Goal: Transaction & Acquisition: Purchase product/service

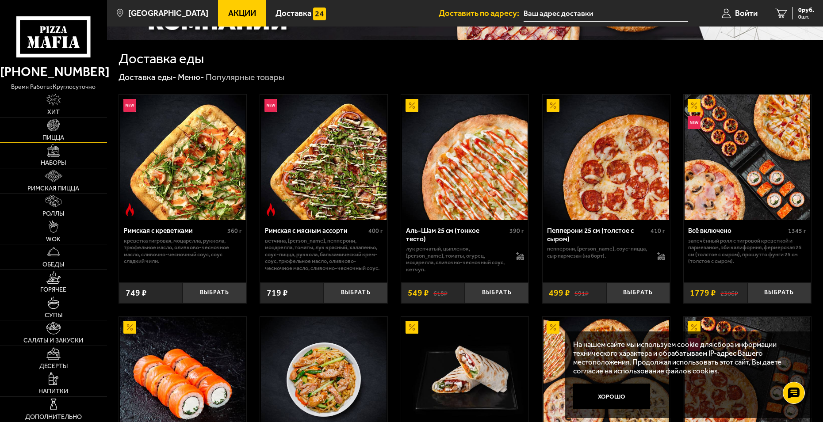
scroll to position [88, 0]
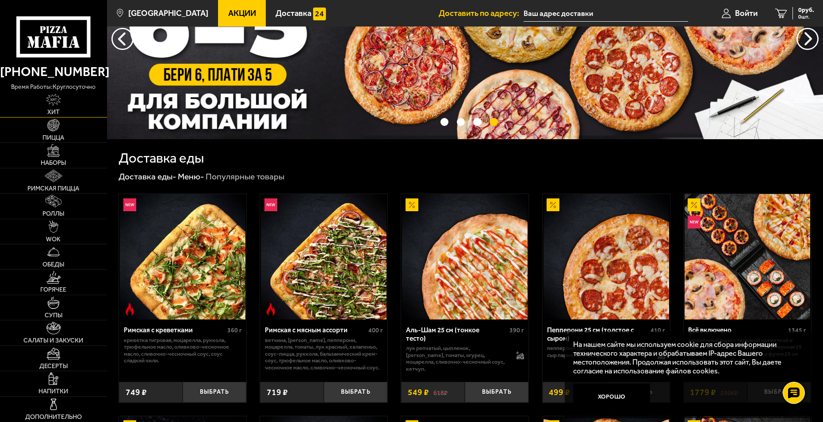
click at [53, 111] on span "Хит" at bounding box center [53, 112] width 12 height 6
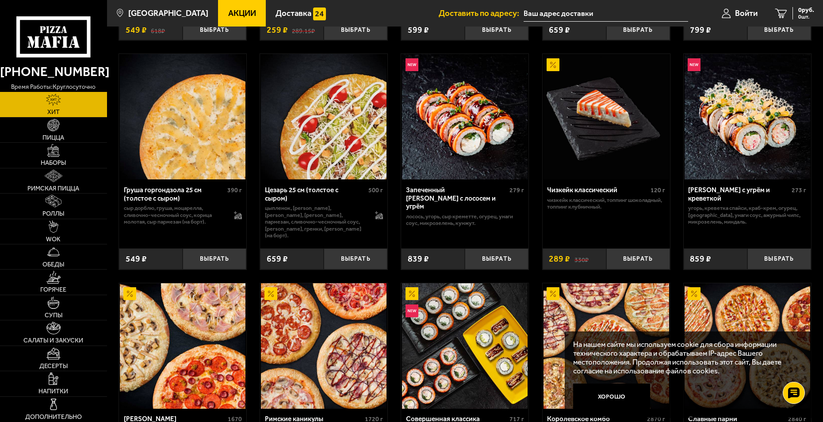
scroll to position [420, 0]
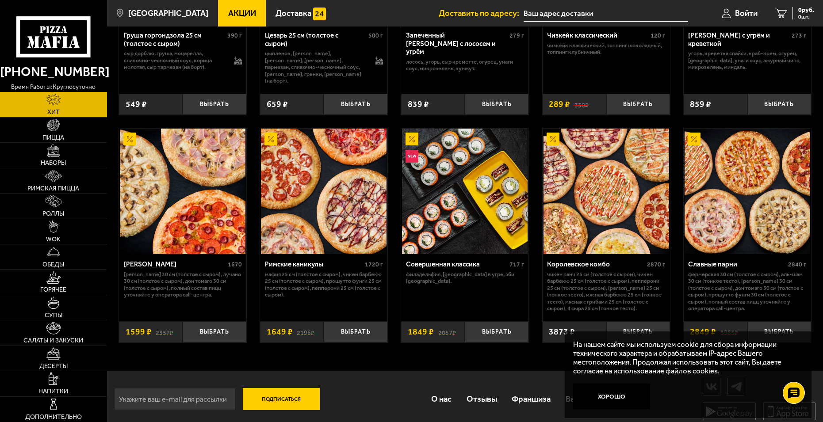
click at [508, 75] on div "Запеченный [PERSON_NAME] с лососем и угрём 279 г лосось, угорь, Сыр креметте, о…" at bounding box center [464, 56] width 127 height 62
click at [574, 76] on div "Чизкейк классический 120 г Чизкейк классический, топпинг шоколадный, топпинг кл…" at bounding box center [605, 56] width 127 height 62
click at [448, 195] on img at bounding box center [465, 192] width 126 height 126
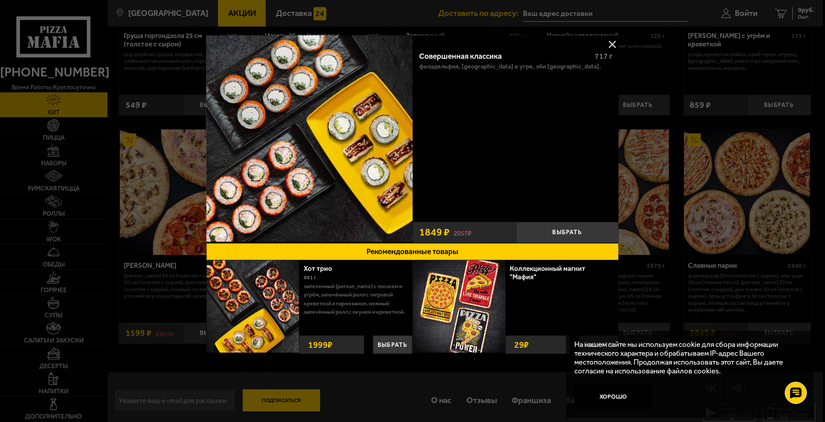
click at [610, 46] on button at bounding box center [612, 44] width 13 height 13
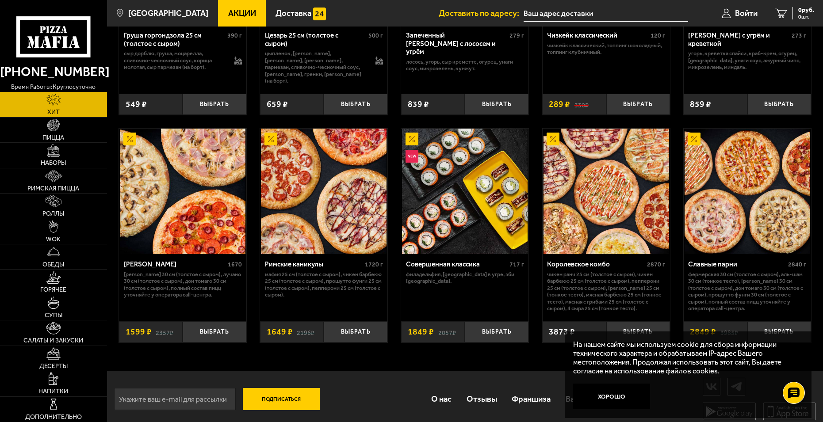
click at [56, 208] on link "Роллы" at bounding box center [53, 206] width 107 height 25
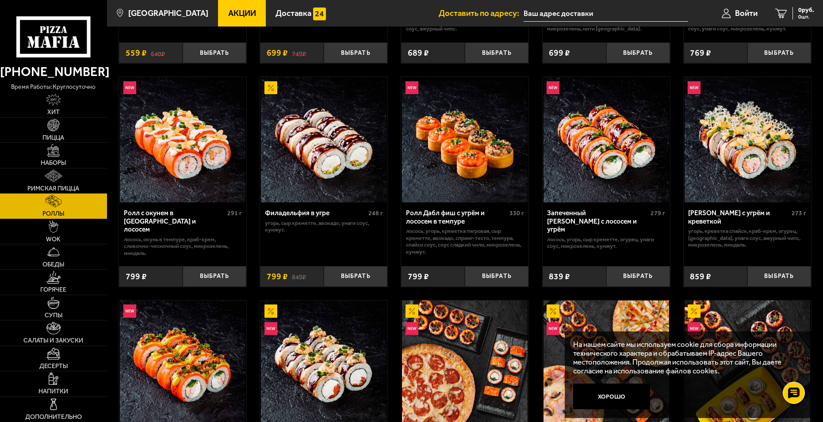
scroll to position [265, 0]
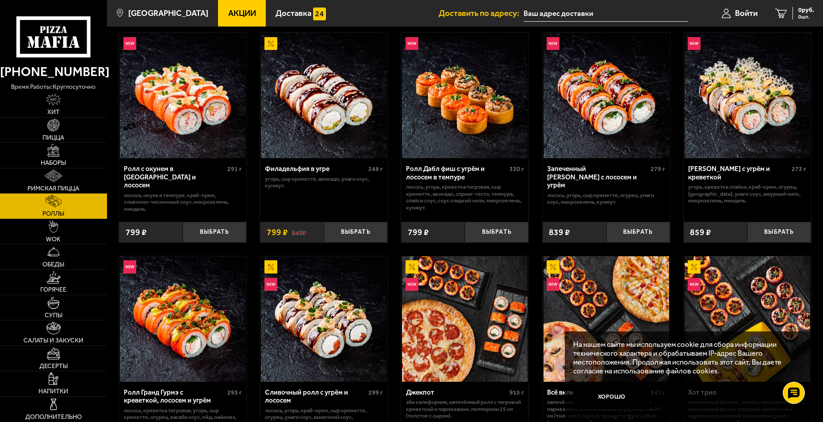
click at [537, 206] on div "Эби Калифорния 227 г креветка тигровая, краб-крем, [GEOGRAPHIC_DATA], огурец, и…" at bounding box center [465, 249] width 716 height 888
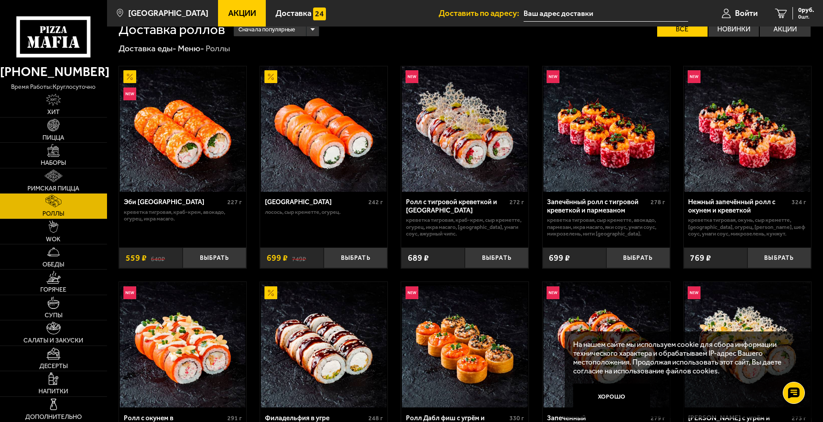
scroll to position [0, 0]
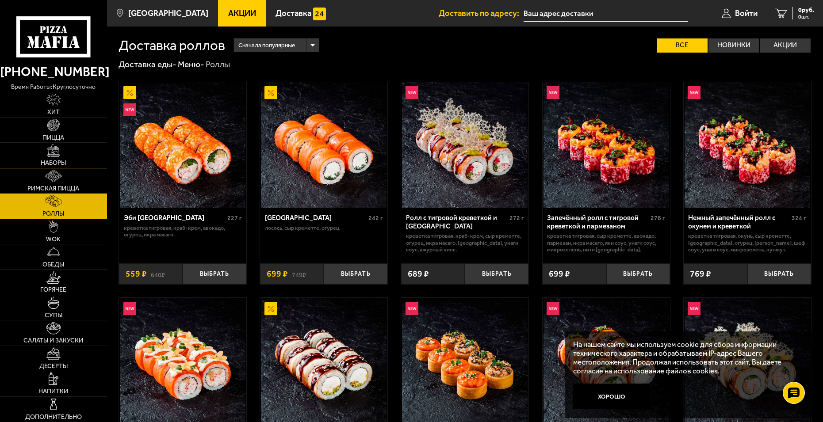
click at [52, 153] on img at bounding box center [53, 150] width 12 height 12
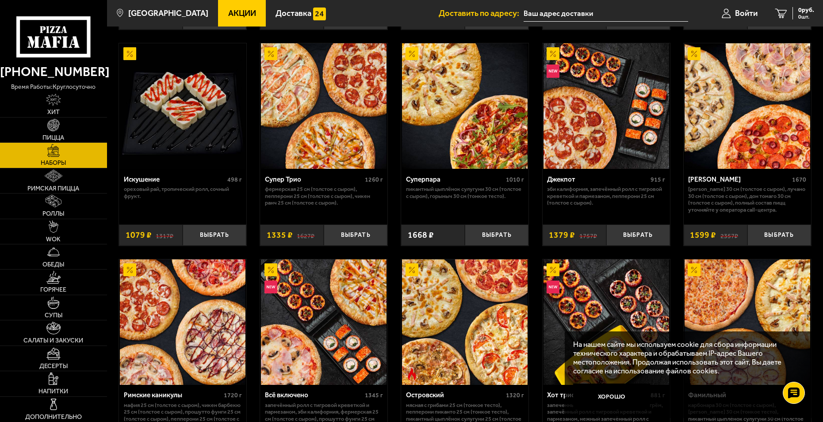
scroll to position [486, 0]
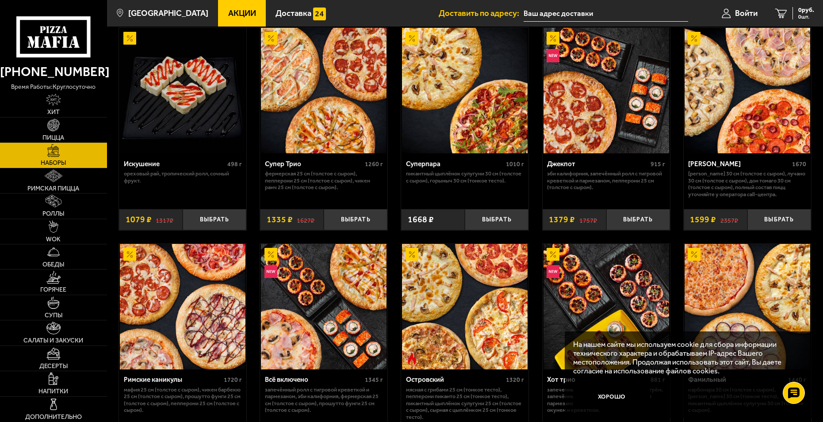
click at [602, 100] on img at bounding box center [606, 91] width 126 height 126
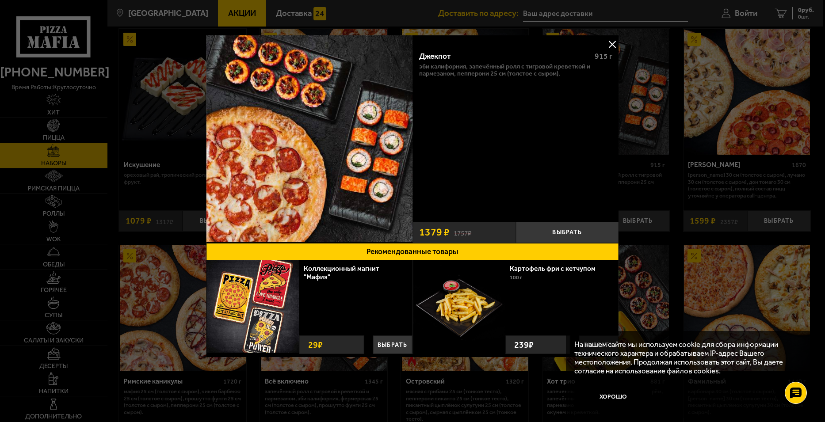
click at [612, 45] on button at bounding box center [612, 44] width 13 height 13
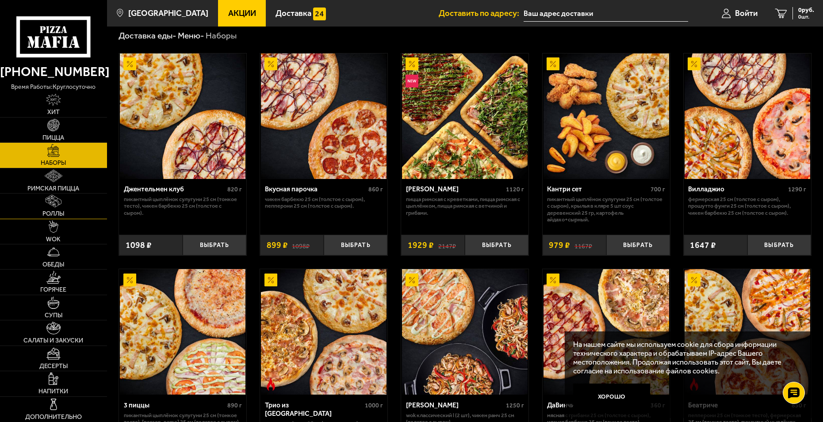
scroll to position [44, 0]
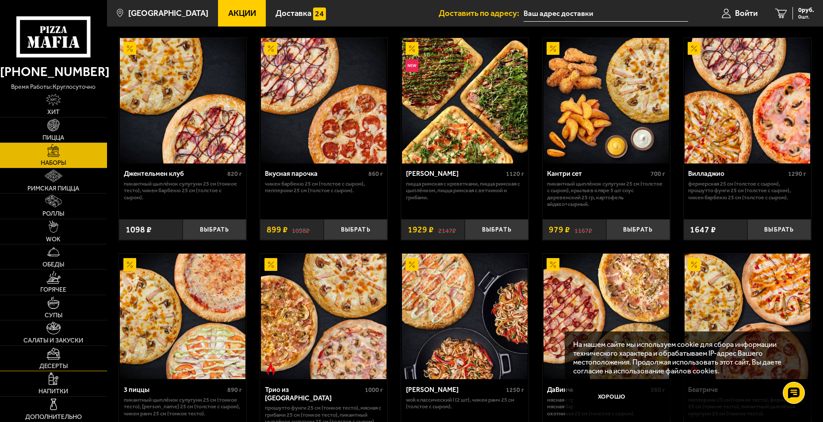
click at [60, 359] on img at bounding box center [53, 353] width 14 height 12
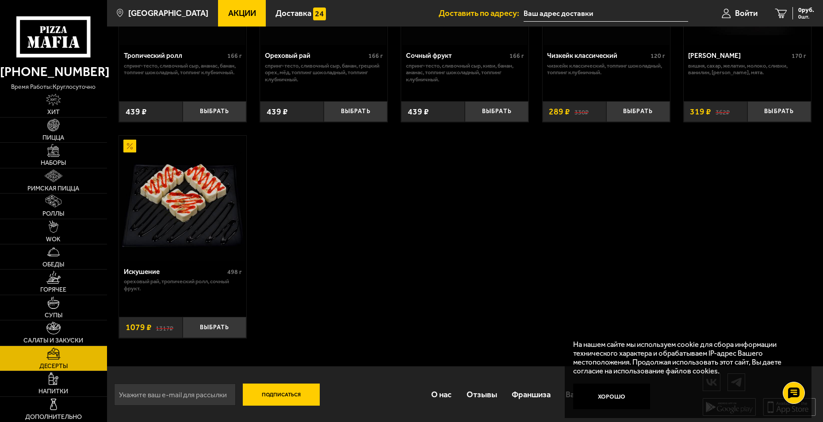
scroll to position [381, 0]
click at [56, 287] on span "Горячее" at bounding box center [53, 290] width 26 height 6
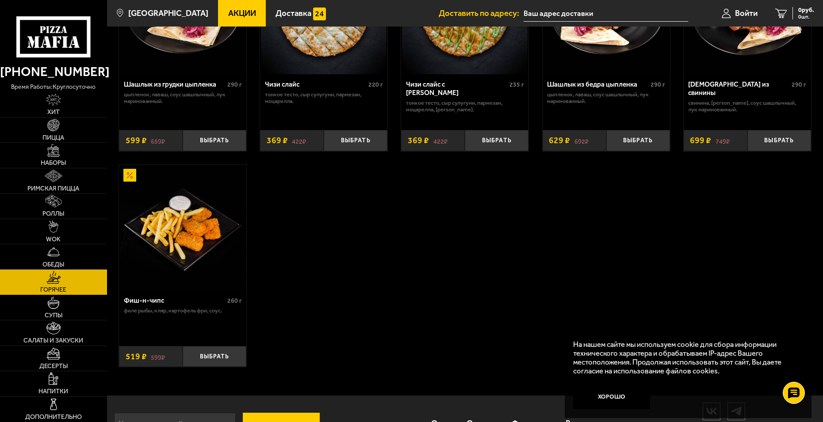
scroll to position [651, 0]
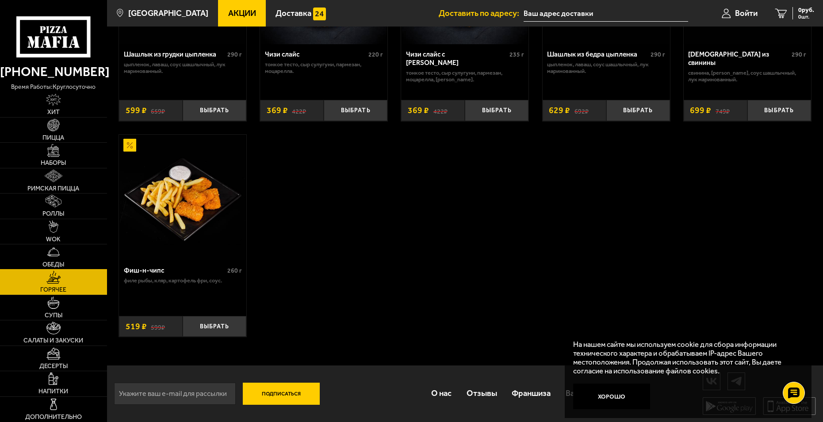
click at [54, 256] on img at bounding box center [53, 252] width 12 height 12
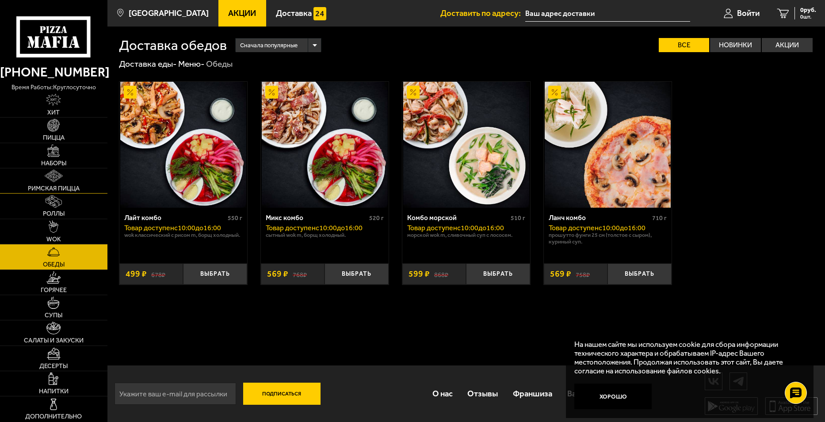
click at [53, 178] on img at bounding box center [54, 176] width 18 height 12
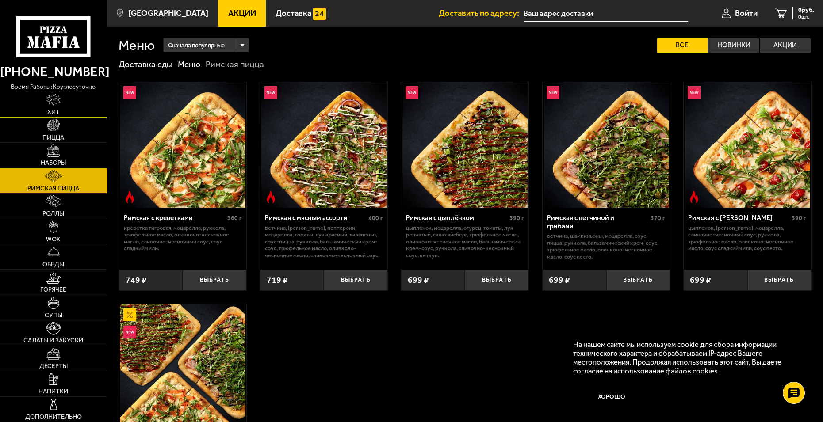
click at [50, 105] on img at bounding box center [53, 100] width 15 height 12
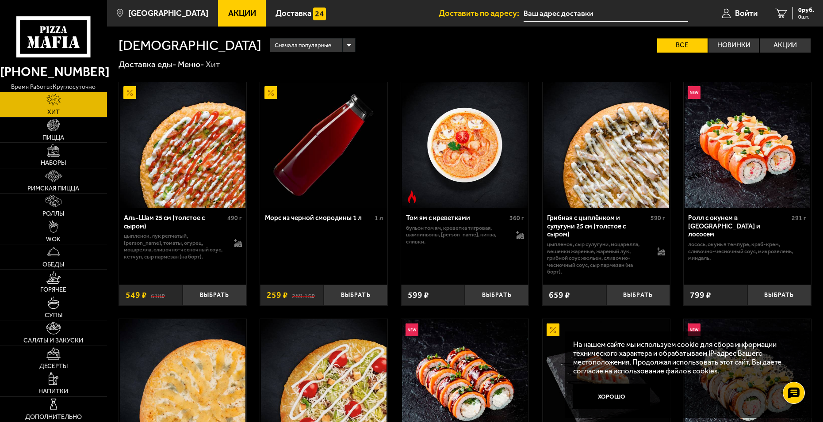
click at [615, 76] on div "Аль-Шам 25 см (толстое с сыром) 490 г цыпленок, лук репчатый, салат айсберг, то…" at bounding box center [465, 422] width 716 height 704
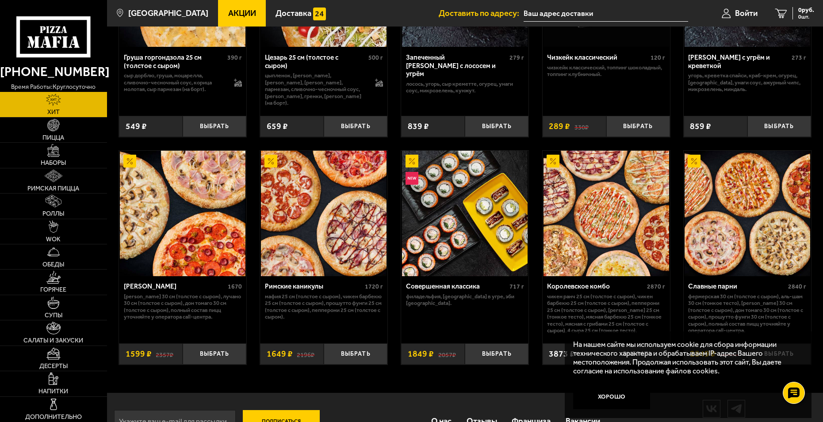
scroll to position [420, 0]
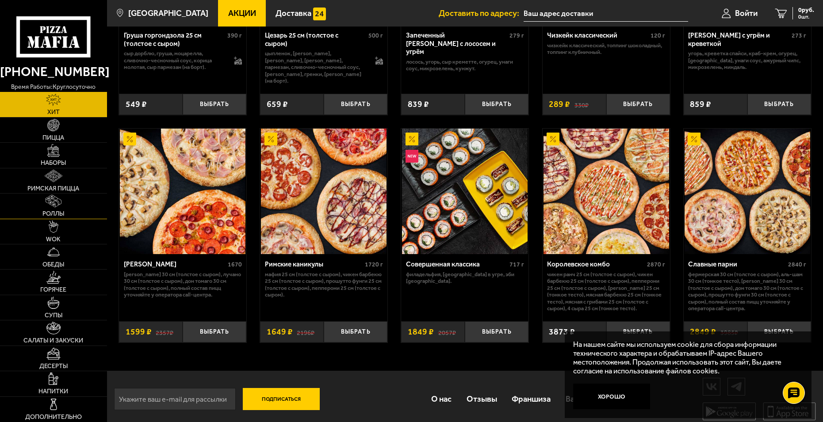
click at [51, 207] on img at bounding box center [54, 201] width 16 height 12
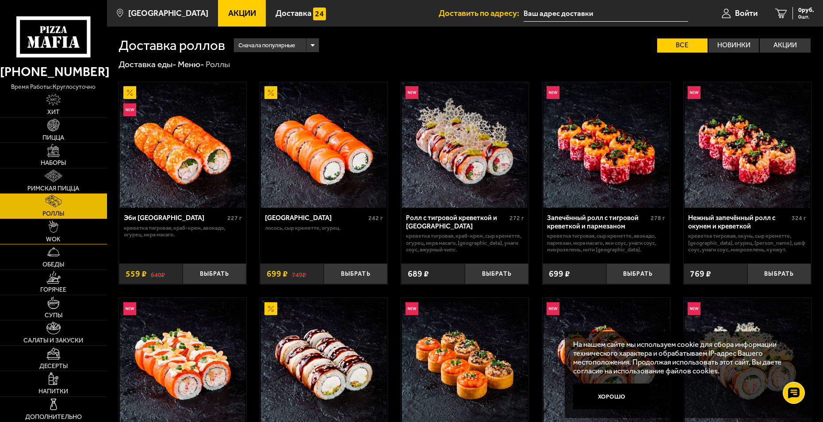
click at [51, 232] on img at bounding box center [54, 227] width 10 height 12
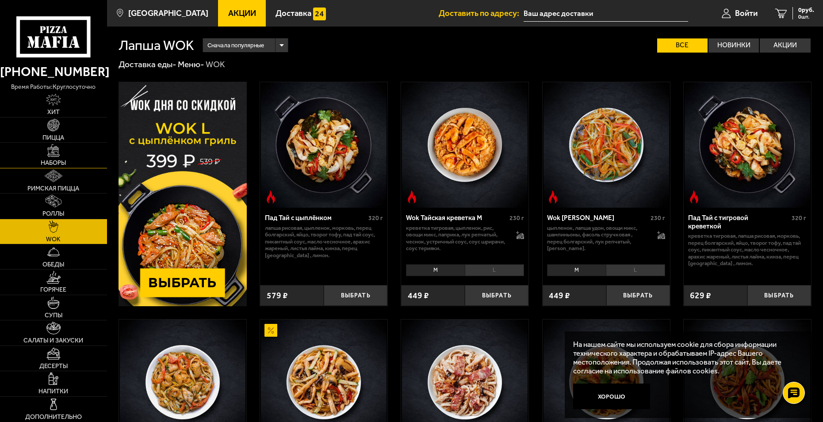
click at [51, 156] on img at bounding box center [53, 150] width 12 height 12
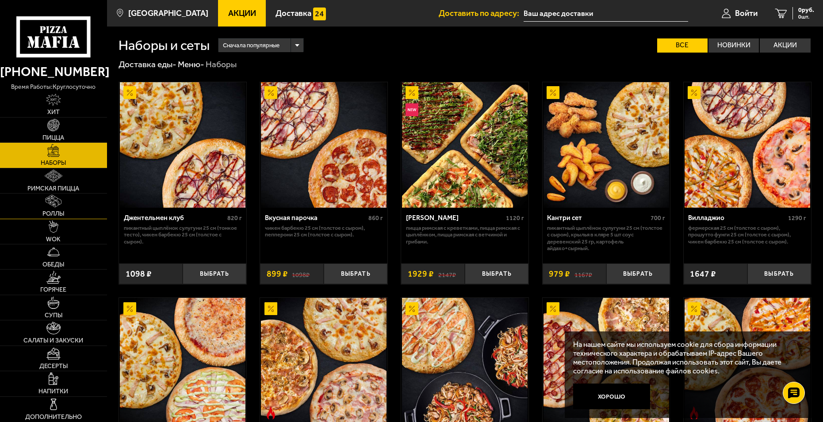
click at [52, 202] on img at bounding box center [54, 201] width 16 height 12
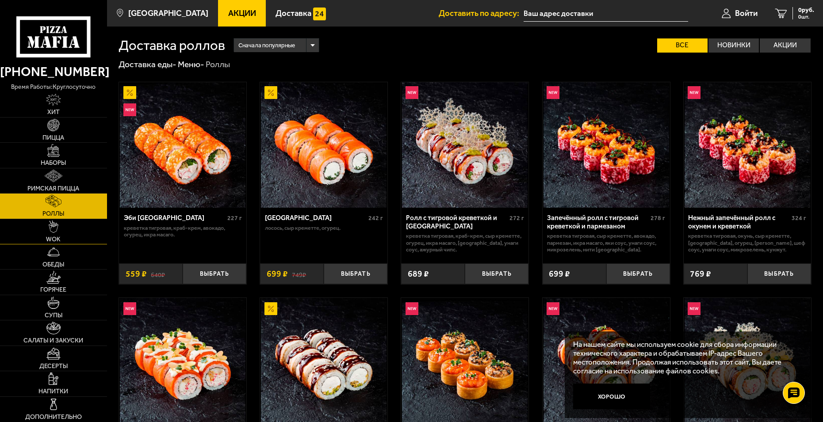
click at [51, 230] on img at bounding box center [54, 227] width 10 height 12
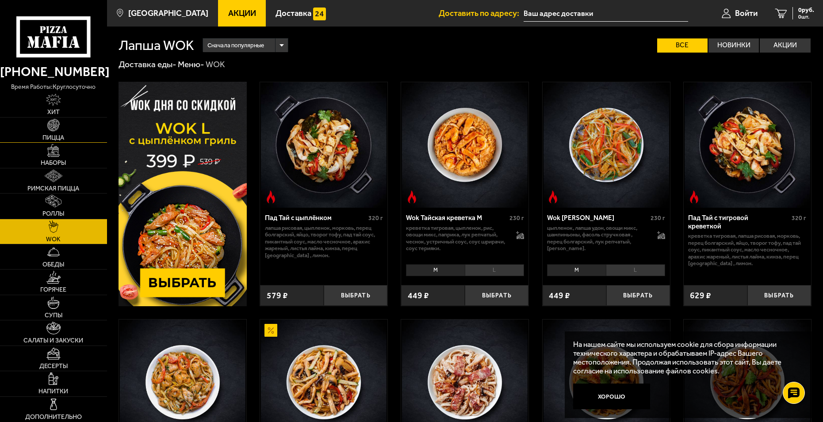
click at [57, 126] on img at bounding box center [53, 125] width 12 height 12
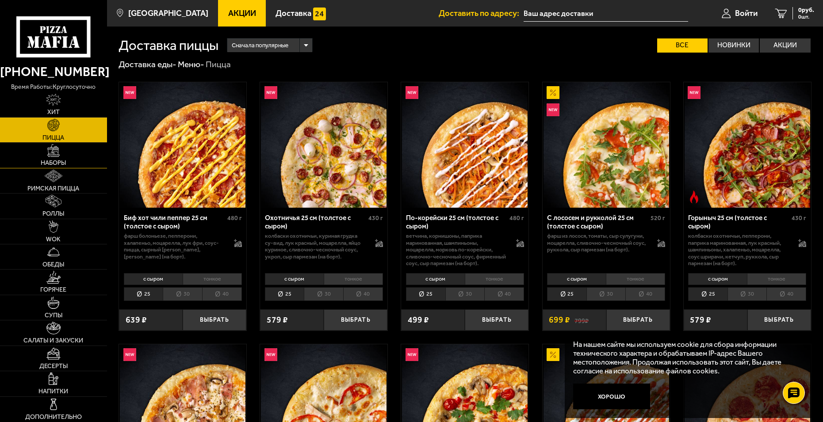
click at [53, 157] on img at bounding box center [53, 150] width 12 height 12
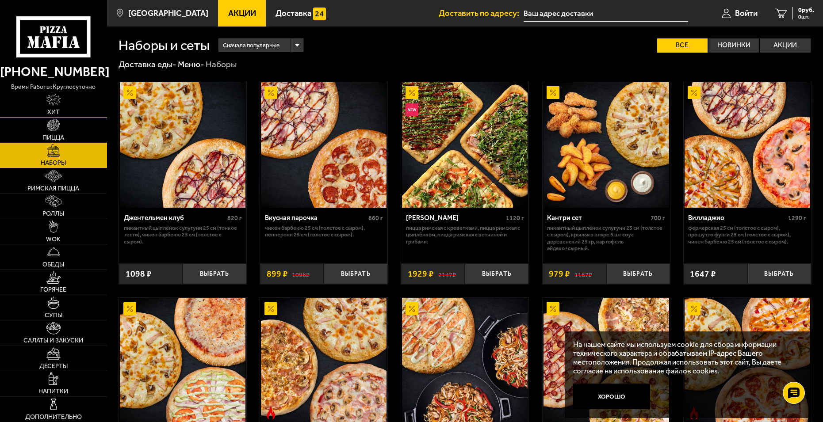
click at [53, 103] on img at bounding box center [53, 100] width 15 height 12
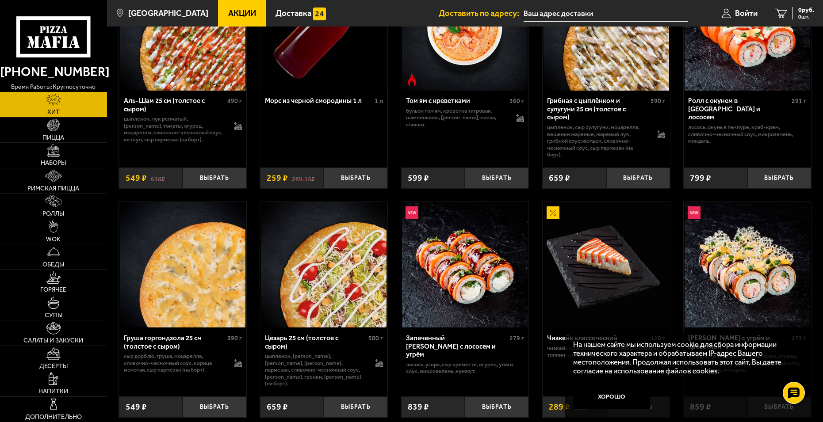
scroll to position [133, 0]
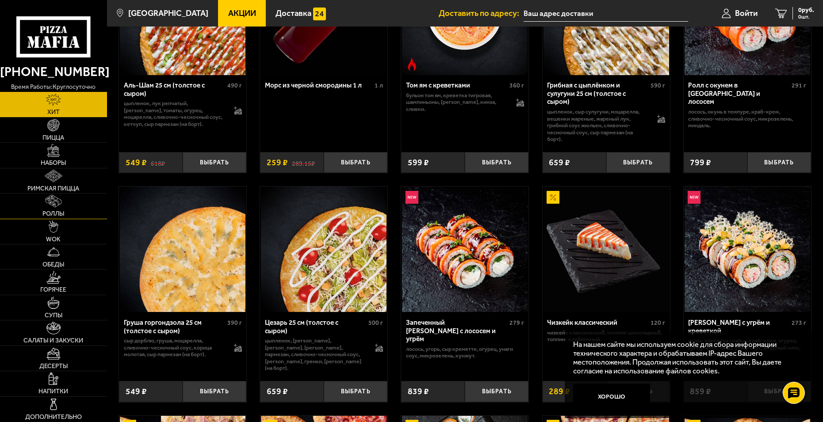
click at [50, 202] on img at bounding box center [54, 201] width 16 height 12
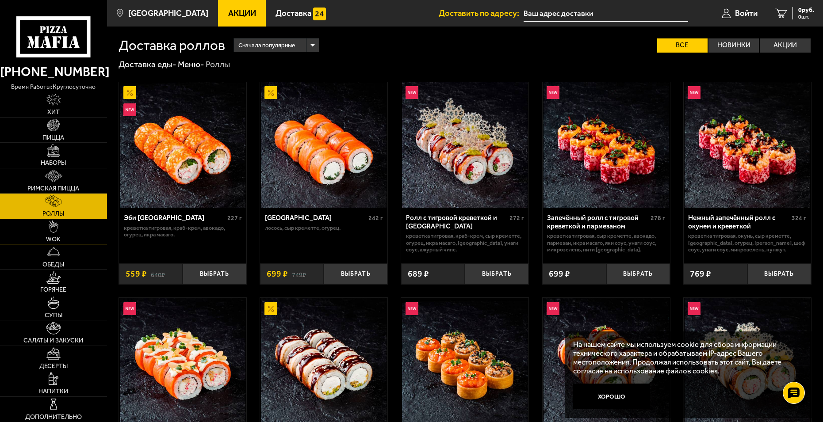
click at [54, 228] on img at bounding box center [54, 227] width 10 height 12
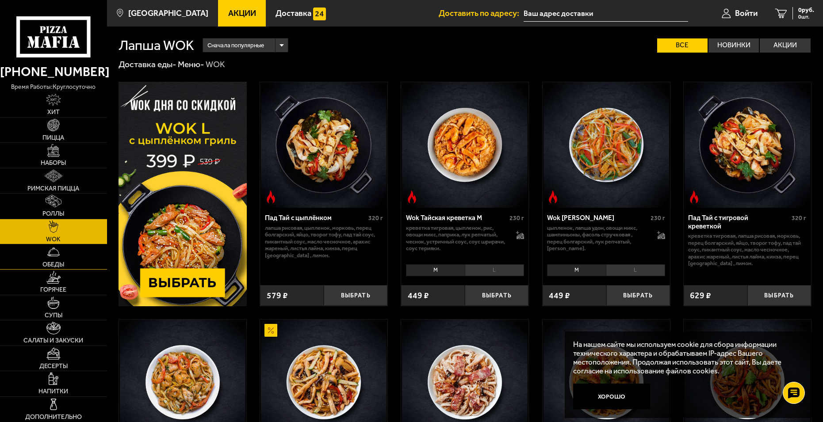
click at [54, 257] on img at bounding box center [53, 252] width 12 height 12
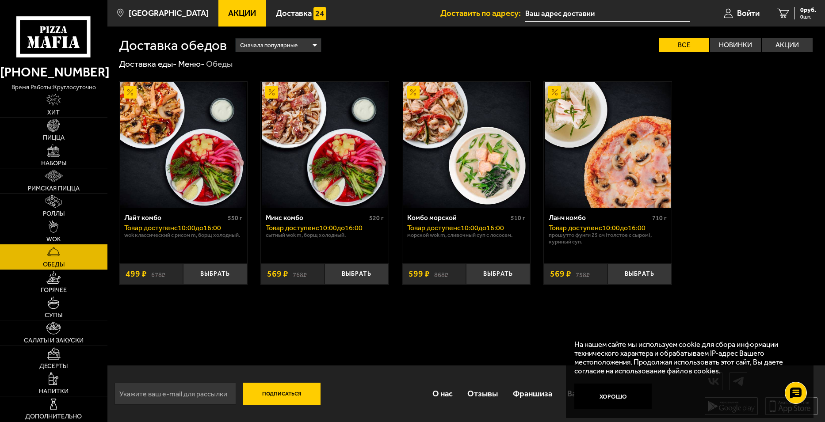
click at [58, 283] on img at bounding box center [53, 277] width 14 height 12
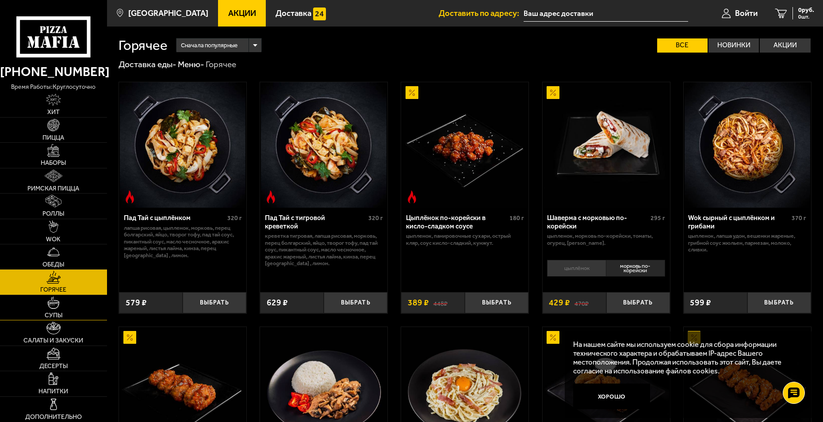
click at [56, 305] on img at bounding box center [53, 303] width 12 height 12
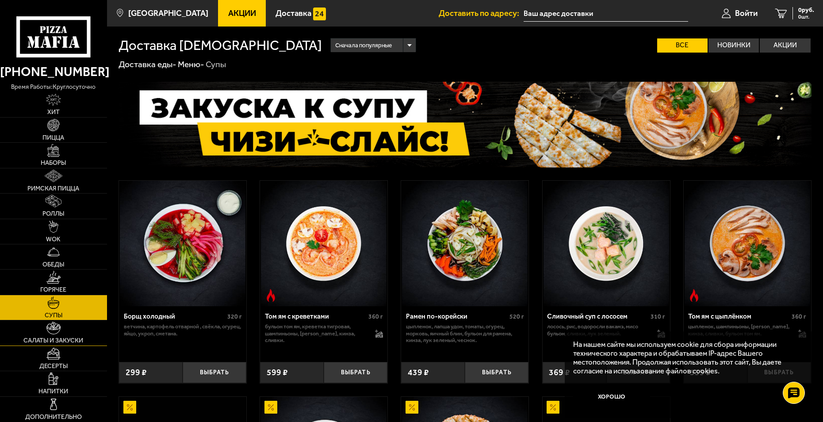
click at [49, 332] on img at bounding box center [53, 328] width 14 height 12
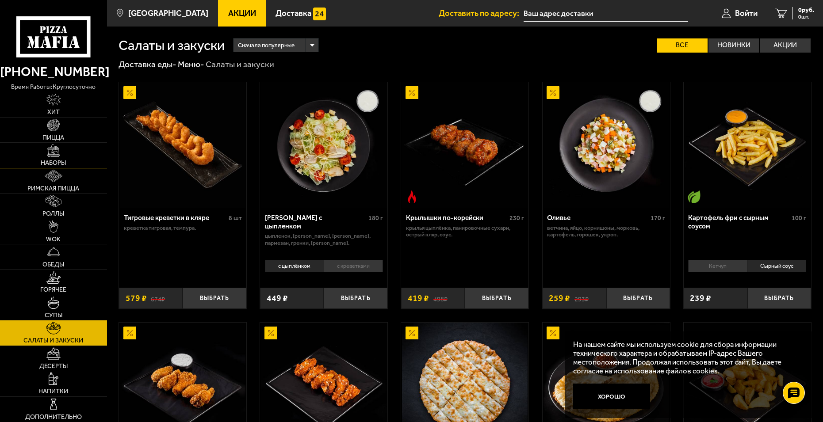
click at [53, 156] on img at bounding box center [53, 150] width 12 height 12
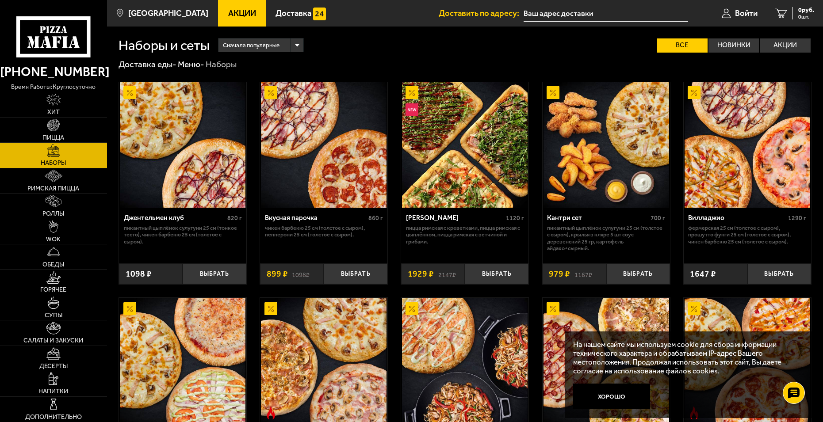
click at [53, 203] on img at bounding box center [54, 201] width 16 height 12
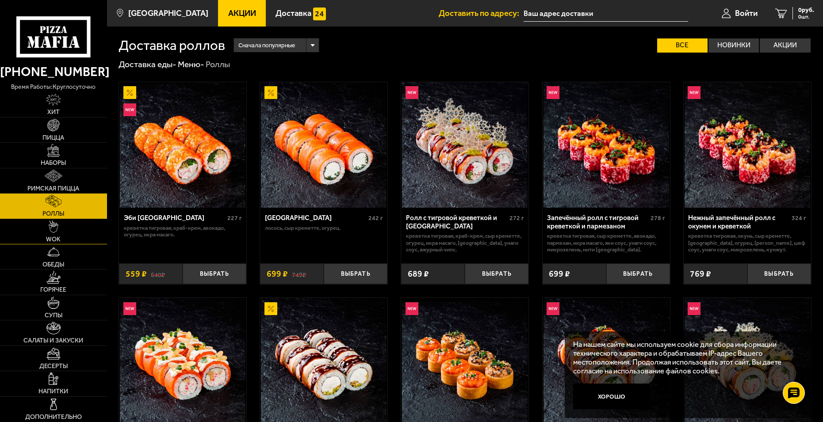
click at [53, 229] on img at bounding box center [54, 227] width 10 height 12
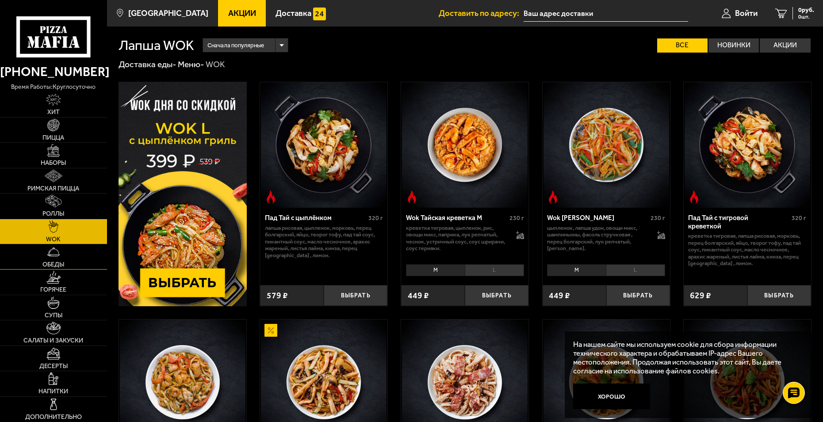
click at [54, 258] on img at bounding box center [53, 252] width 12 height 12
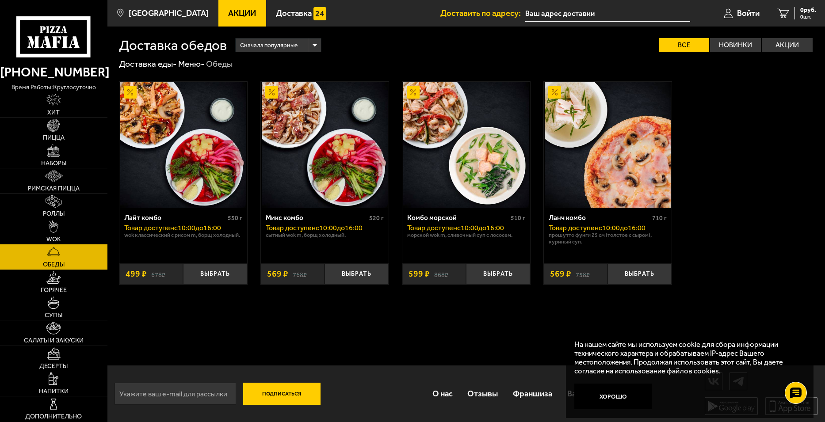
click at [59, 283] on img at bounding box center [53, 277] width 14 height 12
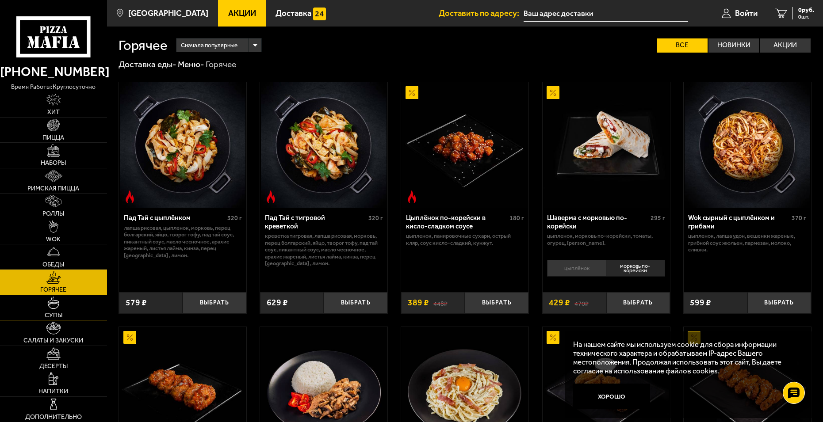
click at [50, 305] on img at bounding box center [53, 303] width 12 height 12
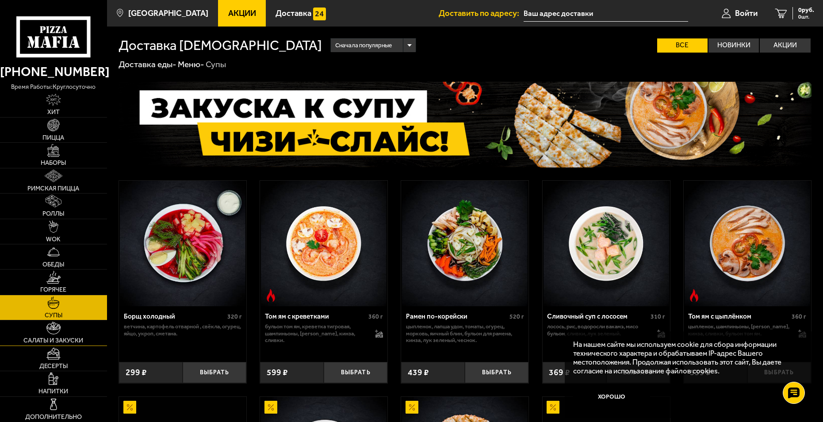
click at [50, 335] on link "Салаты и закуски" at bounding box center [53, 333] width 107 height 25
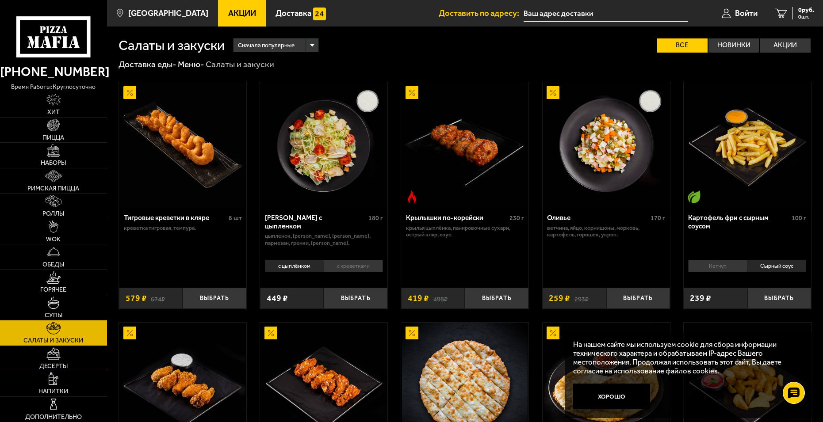
click at [52, 363] on span "Десерты" at bounding box center [53, 366] width 28 height 6
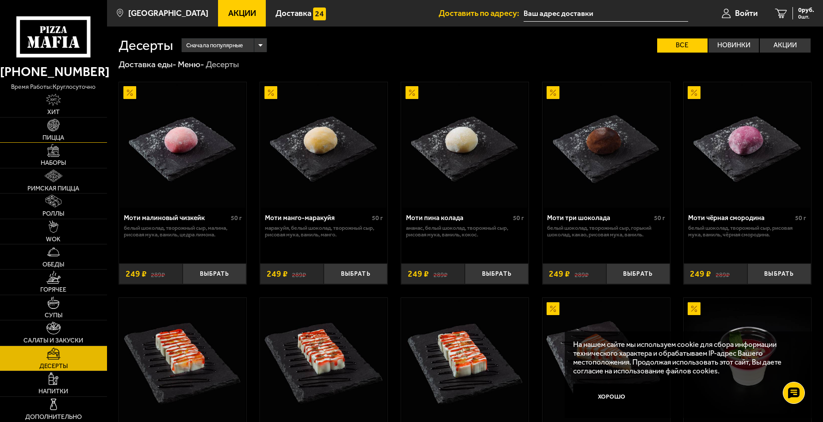
click at [49, 121] on img at bounding box center [53, 125] width 12 height 12
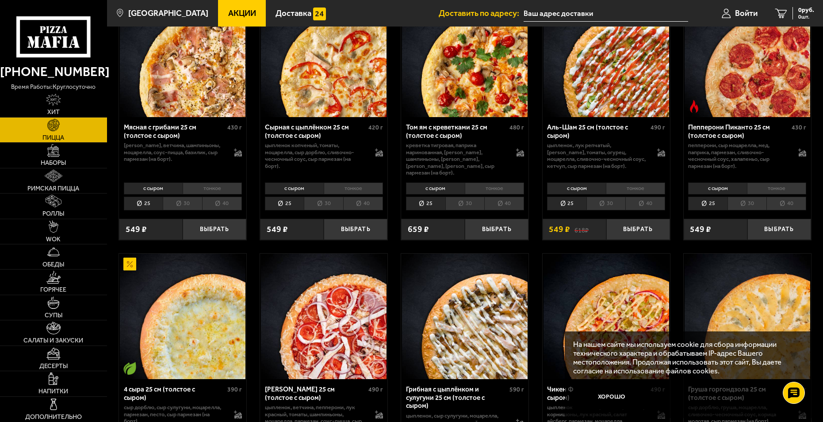
scroll to position [354, 0]
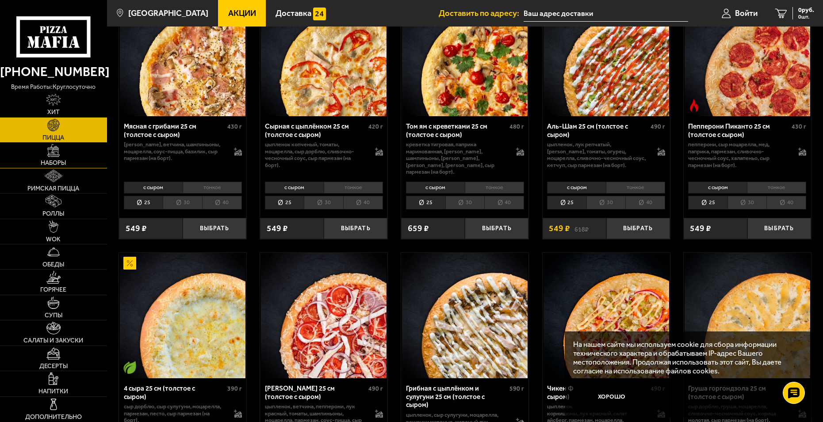
click at [54, 153] on img at bounding box center [53, 150] width 12 height 12
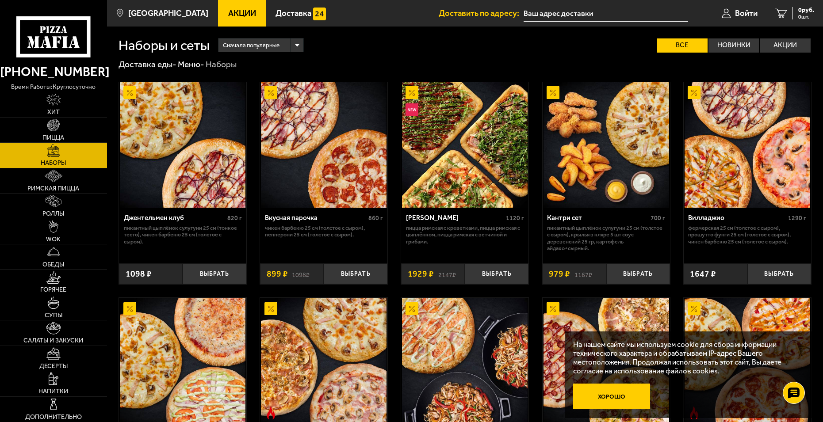
click at [603, 397] on button "Хорошо" at bounding box center [611, 397] width 77 height 26
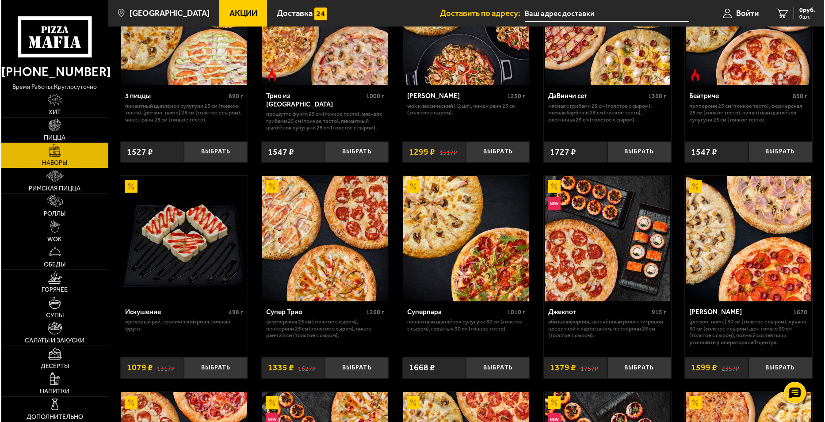
scroll to position [354, 0]
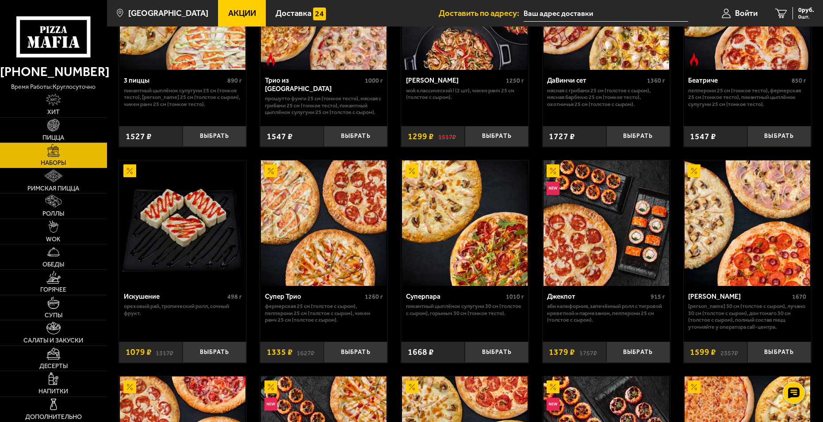
click at [577, 254] on img at bounding box center [606, 223] width 126 height 126
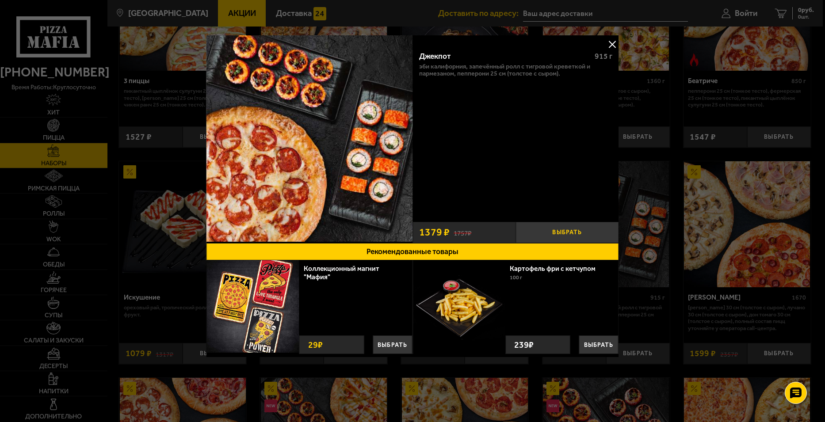
click at [565, 233] on button "Выбрать" at bounding box center [566, 232] width 103 height 21
click at [578, 46] on div "Джекпот 915 г Эби Калифорния, Запечённый ролл с тигровой креветкой и пармезаном…" at bounding box center [515, 130] width 206 height 173
click at [553, 137] on div "Джекпот 915 г Эби Калифорния, Запечённый ролл с тигровой креветкой и пармезаном…" at bounding box center [515, 130] width 206 height 173
click at [591, 347] on button "Выбрать" at bounding box center [598, 345] width 39 height 19
click at [578, 346] on button "−" at bounding box center [579, 343] width 15 height 21
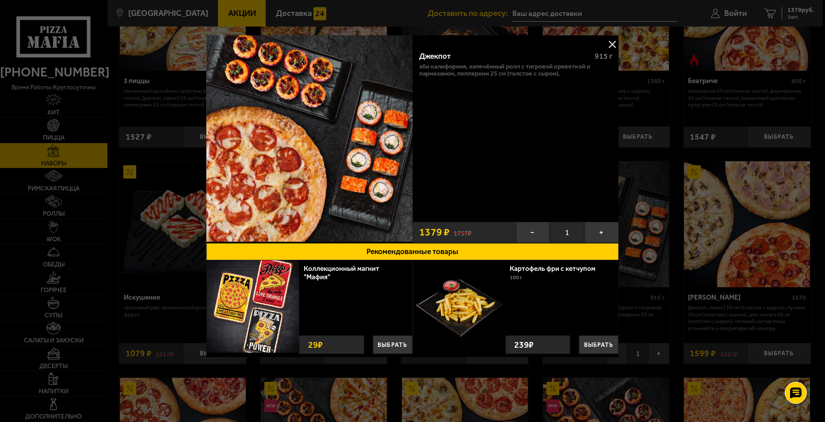
click at [387, 165] on img at bounding box center [309, 138] width 206 height 206
click at [404, 251] on button "Рекомендованные товары" at bounding box center [412, 252] width 412 height 18
click at [296, 151] on img at bounding box center [309, 138] width 206 height 206
click at [340, 95] on img at bounding box center [309, 138] width 206 height 206
click at [341, 95] on img at bounding box center [309, 138] width 206 height 206
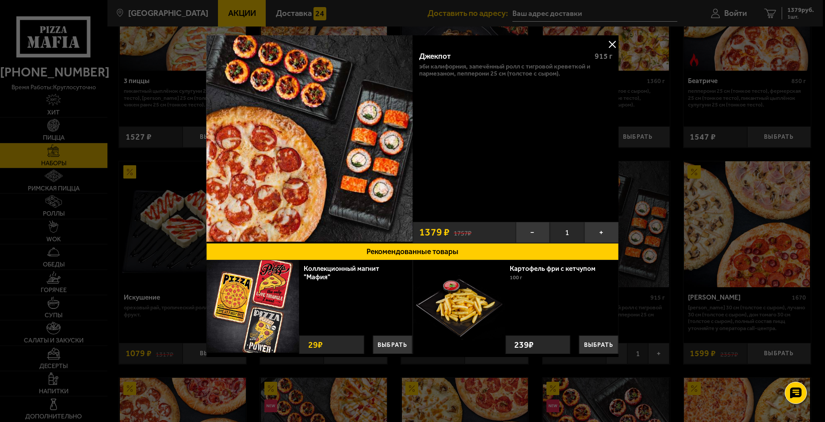
click at [645, 17] on div at bounding box center [412, 211] width 825 height 422
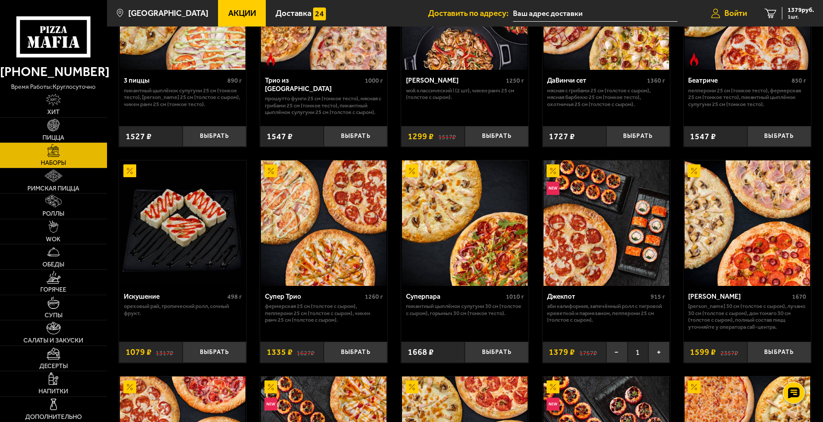
click at [741, 12] on span "Войти" at bounding box center [735, 13] width 23 height 8
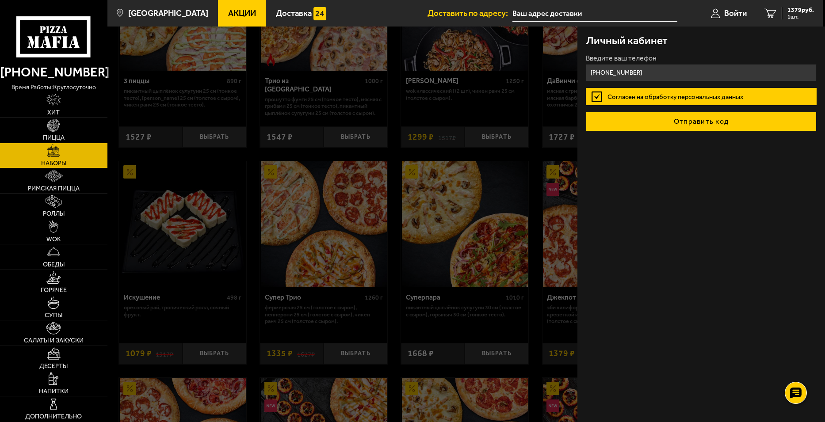
type input "[PHONE_NUMBER]"
click at [705, 122] on button "Отправить код" at bounding box center [701, 121] width 230 height 19
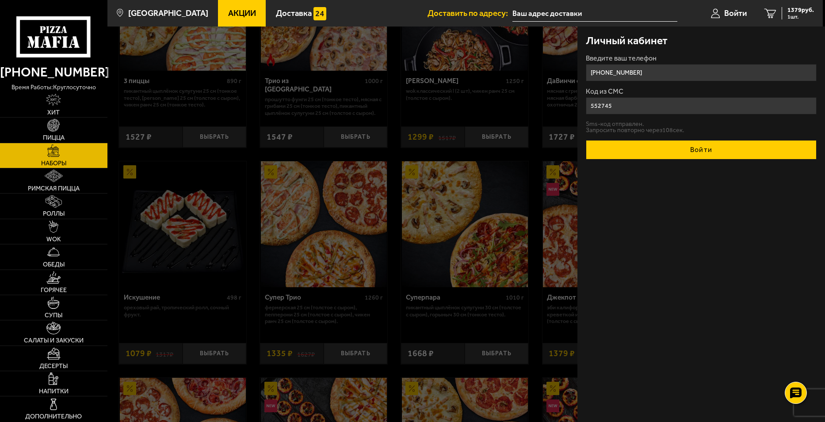
type input "552745"
click at [711, 147] on button "Войти" at bounding box center [701, 149] width 230 height 19
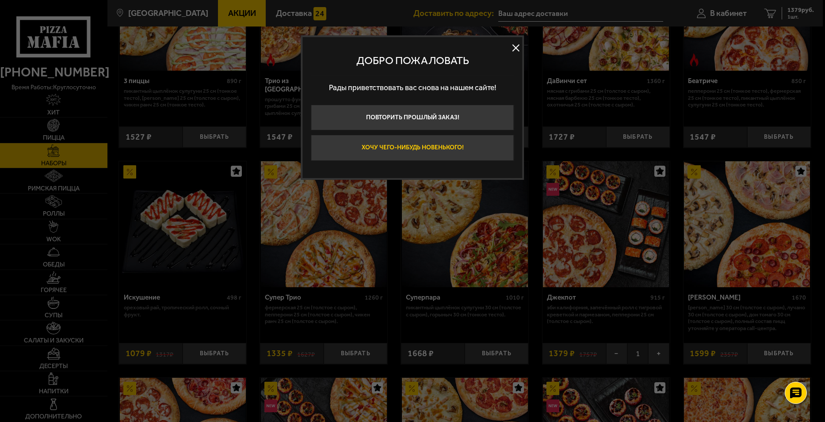
click at [410, 149] on button "Хочу чего-нибудь новенького!" at bounding box center [412, 148] width 203 height 26
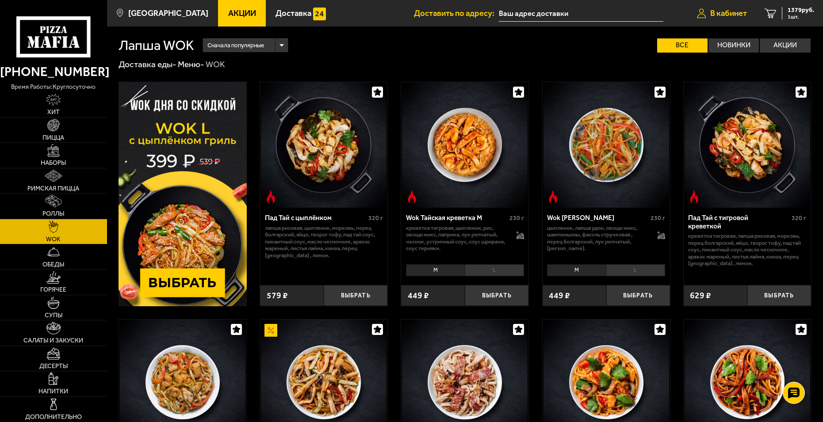
click at [729, 14] on span "В кабинет" at bounding box center [728, 13] width 37 height 8
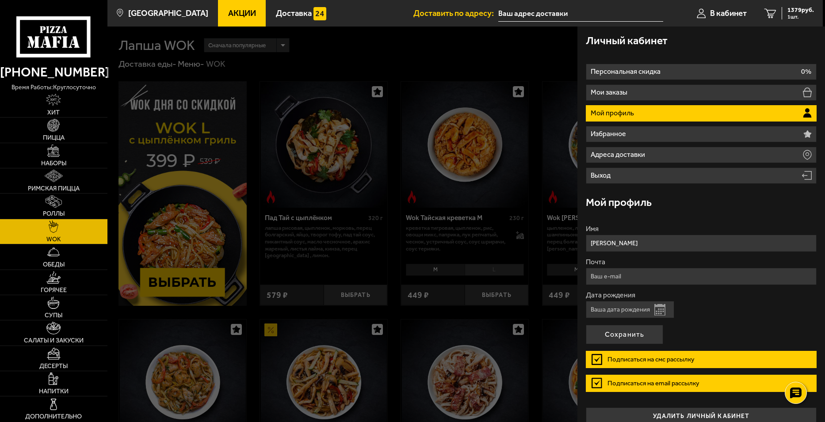
click at [706, 49] on div "Личный кабинет" at bounding box center [701, 41] width 230 height 28
click at [793, 13] on span "1379 руб." at bounding box center [800, 10] width 27 height 6
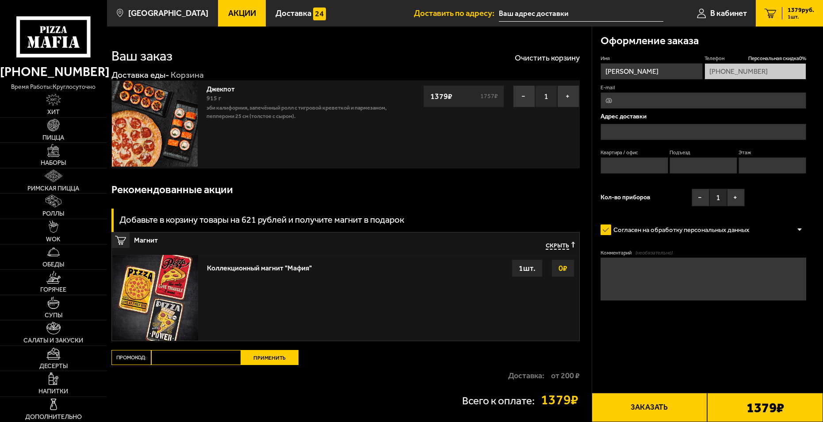
click at [674, 407] on button "Заказать" at bounding box center [650, 407] width 116 height 29
click at [624, 99] on input "E-mail" at bounding box center [703, 100] width 206 height 16
click at [622, 131] on input "text" at bounding box center [703, 132] width 206 height 16
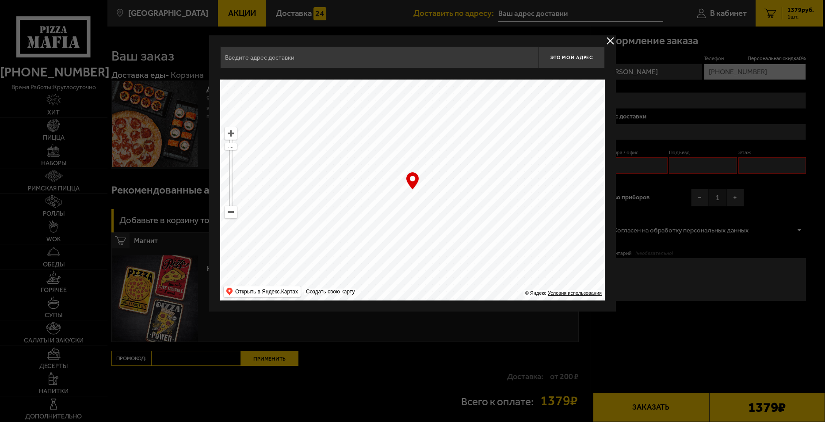
click at [270, 56] on input "text" at bounding box center [379, 57] width 318 height 22
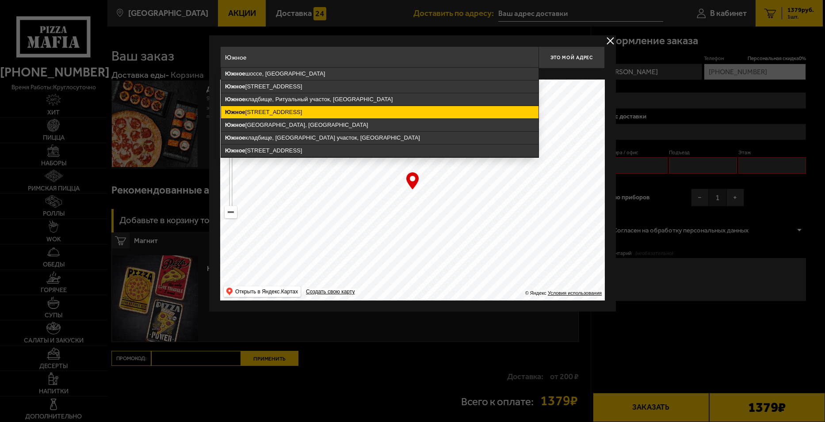
click at [287, 111] on ymaps "[STREET_ADDRESS]" at bounding box center [379, 112] width 317 height 12
type input "[STREET_ADDRESS]"
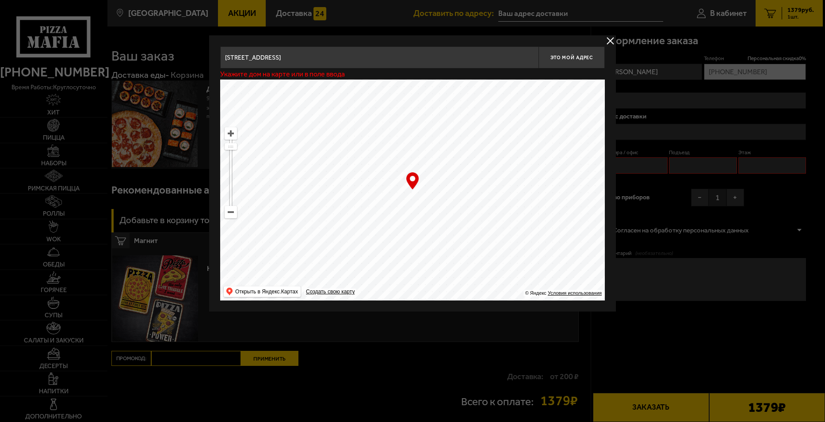
type input "[STREET_ADDRESS]"
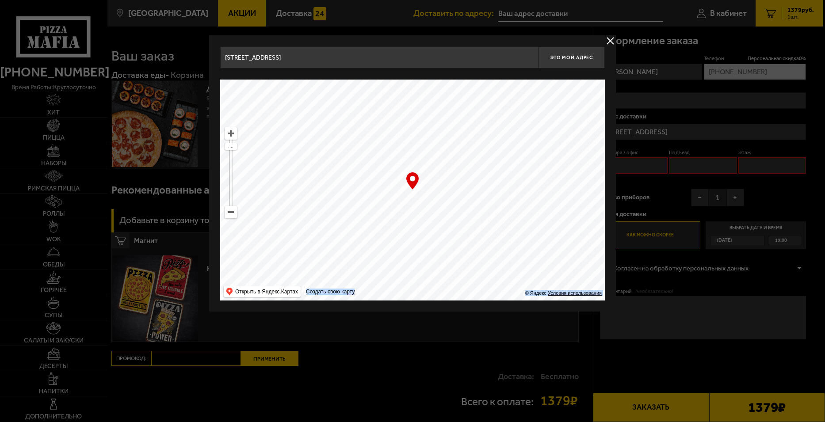
drag, startPoint x: 415, startPoint y: 178, endPoint x: 409, endPoint y: 166, distance: 12.9
click at [409, 166] on div "… © Яндекс Условия использования Открыть в Яндекс.Картах Создать свою карту" at bounding box center [412, 190] width 385 height 221
click at [231, 136] on ymaps at bounding box center [230, 133] width 11 height 11
drag, startPoint x: 412, startPoint y: 181, endPoint x: 409, endPoint y: 171, distance: 10.5
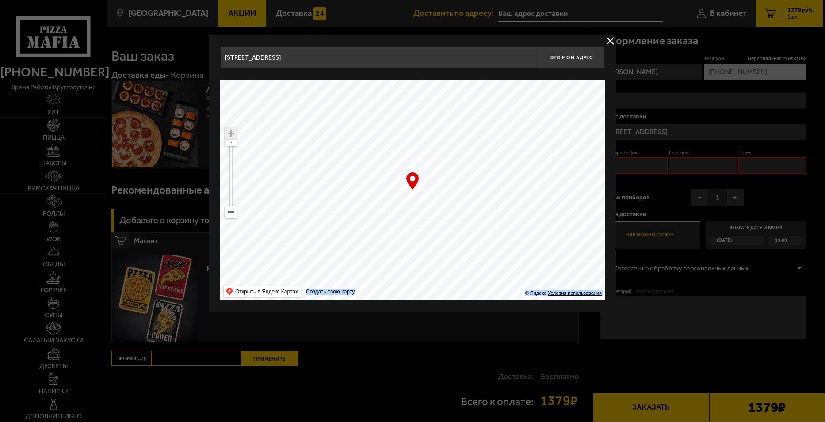
click at [409, 171] on div "… © Яндекс Условия использования Открыть в Яндекс.Картах Создать свою карту" at bounding box center [412, 190] width 385 height 221
drag, startPoint x: 411, startPoint y: 157, endPoint x: 420, endPoint y: 197, distance: 41.3
click at [420, 197] on ymaps at bounding box center [412, 190] width 385 height 221
click at [293, 58] on input "[STREET_ADDRESS]" at bounding box center [379, 57] width 318 height 22
click at [271, 58] on input "[STREET_ADDRESS] магазин Brus-ok" at bounding box center [379, 57] width 318 height 22
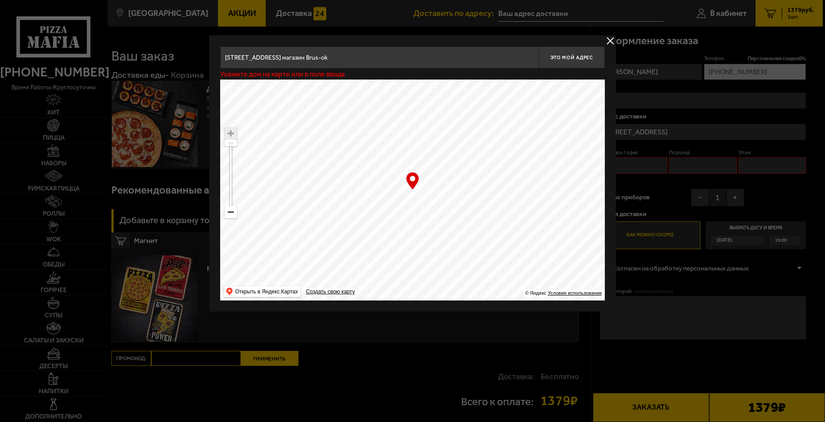
click at [277, 57] on input "[STREET_ADDRESS] магазин Brus-ok" at bounding box center [379, 57] width 318 height 22
click at [274, 57] on input "[STREET_ADDRESS] магазин Brus-ok" at bounding box center [379, 57] width 318 height 22
click at [279, 55] on input "[STREET_ADDRESS] магазин Brus-ok" at bounding box center [379, 57] width 318 height 22
type input "[STREET_ADDRESS] магазин Brus-ok"
click at [424, 254] on ymaps at bounding box center [412, 190] width 385 height 221
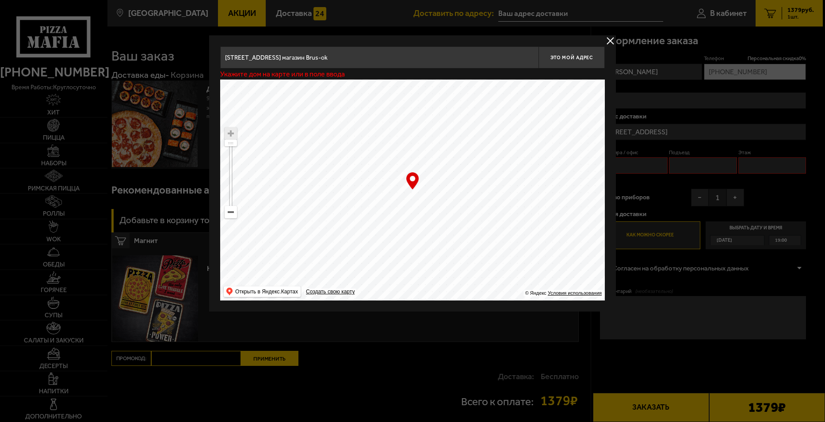
click at [352, 61] on input "[STREET_ADDRESS] магазин Brus-ok" at bounding box center [379, 57] width 318 height 22
drag, startPoint x: 352, startPoint y: 61, endPoint x: 347, endPoint y: 61, distance: 4.5
click at [347, 61] on input "[STREET_ADDRESS] магазин Brus-ok" at bounding box center [379, 57] width 318 height 22
click at [607, 40] on button "delivery type" at bounding box center [610, 40] width 11 height 11
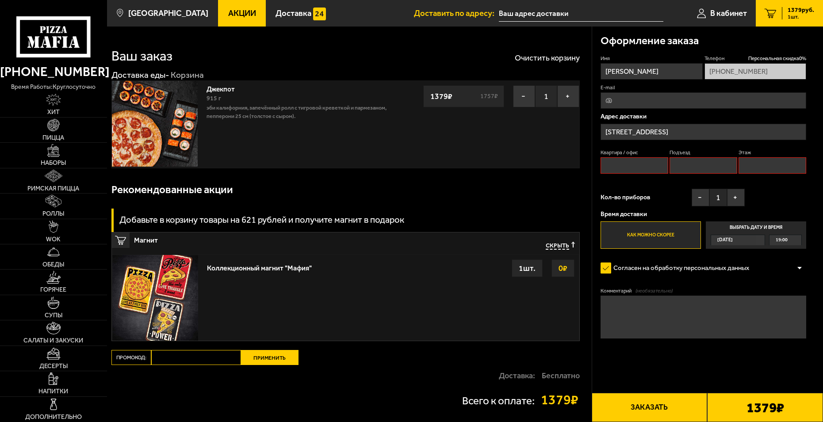
click at [643, 162] on input "Квартира / офис" at bounding box center [634, 165] width 68 height 16
click at [647, 166] on input "Квартира / офис" at bounding box center [634, 165] width 68 height 16
click at [695, 166] on input "Подъезд" at bounding box center [703, 165] width 68 height 16
click at [632, 168] on input "Квартира / офис" at bounding box center [634, 165] width 68 height 16
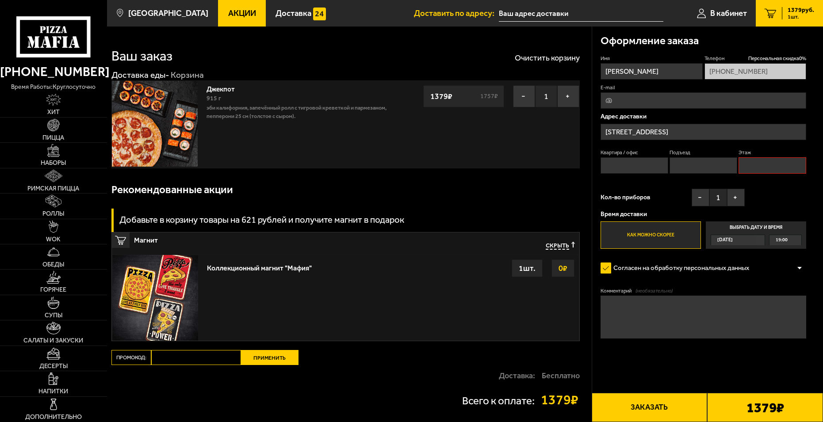
click at [753, 241] on div "[DATE]" at bounding box center [733, 240] width 45 height 10
click at [0, 0] on input "Выбрать дату и время [DATE] 19:00" at bounding box center [0, 0] width 0 height 0
click at [756, 241] on div "[DATE]" at bounding box center [733, 240] width 45 height 10
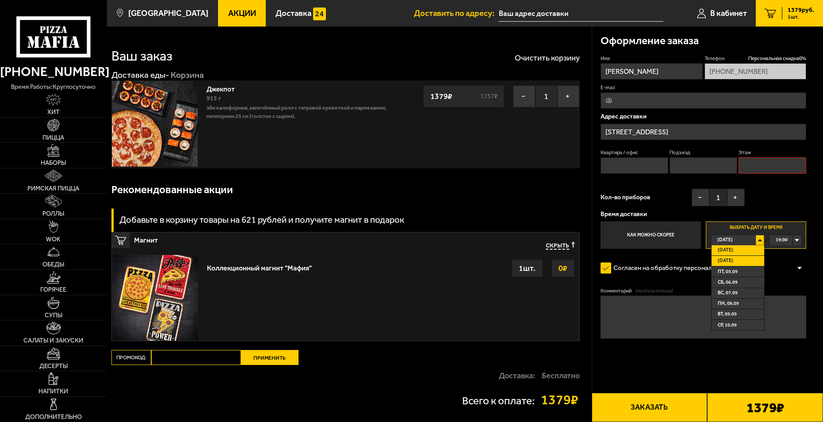
click at [735, 259] on li "[DATE]" at bounding box center [737, 261] width 53 height 11
click at [797, 241] on div "00:00" at bounding box center [784, 240] width 31 height 10
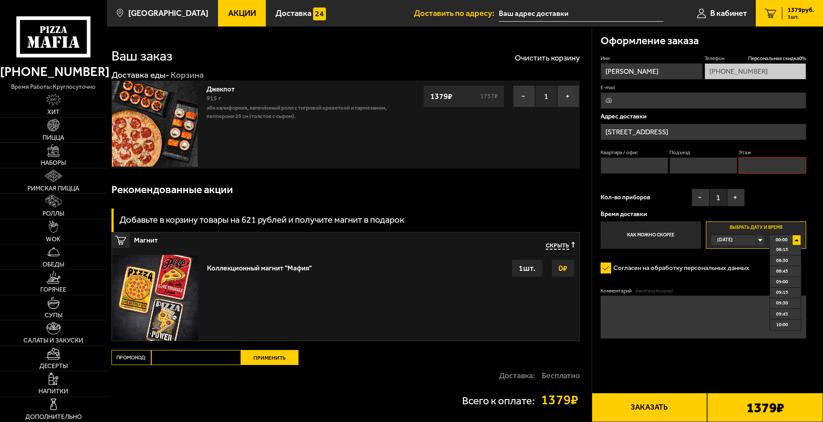
scroll to position [398, 0]
click at [787, 273] on span "09:45" at bounding box center [782, 270] width 12 height 10
click at [605, 269] on label "Согласен на обработку персональных данных" at bounding box center [678, 268] width 157 height 17
click at [0, 0] on input "Согласен на обработку персональных данных" at bounding box center [0, 0] width 0 height 0
click at [604, 269] on label "Согласен на обработку персональных данных" at bounding box center [678, 268] width 157 height 17
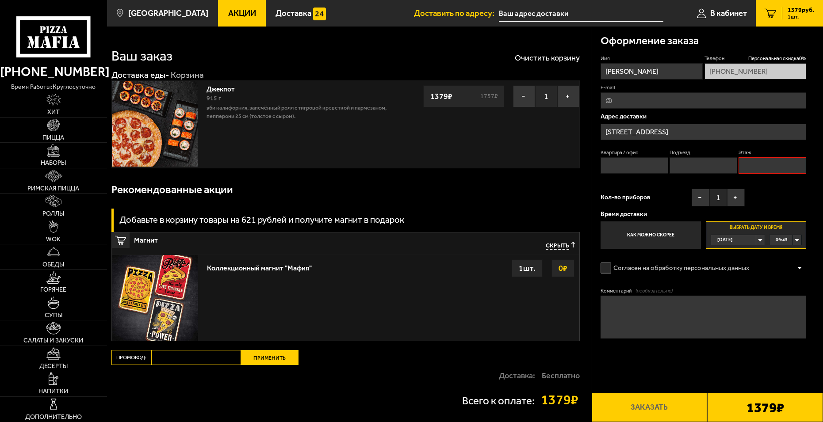
click at [0, 0] on input "Согласен на обработку персональных данных" at bounding box center [0, 0] width 0 height 0
click at [613, 305] on textarea "Комментарий (необязательно)" at bounding box center [703, 317] width 206 height 43
click at [607, 304] on textarea "Брус-ок" at bounding box center [703, 317] width 206 height 43
click at [662, 305] on textarea "магазин "Брус-ок" at bounding box center [703, 317] width 206 height 43
type textarea "магазин "Брус-ок""
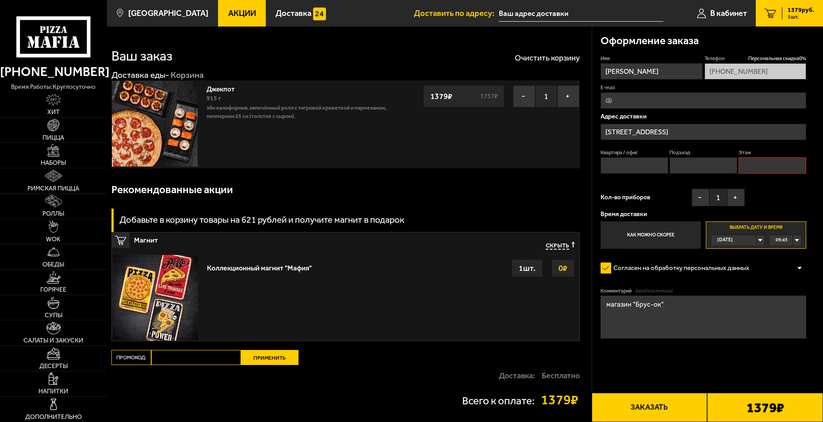
click at [623, 167] on input "Квартира / офис" at bounding box center [634, 165] width 68 height 16
click at [640, 411] on button "Заказать" at bounding box center [650, 407] width 116 height 29
click at [632, 169] on input "Квартира / офис" at bounding box center [634, 165] width 68 height 16
click at [652, 132] on input "[STREET_ADDRESS]" at bounding box center [703, 132] width 206 height 16
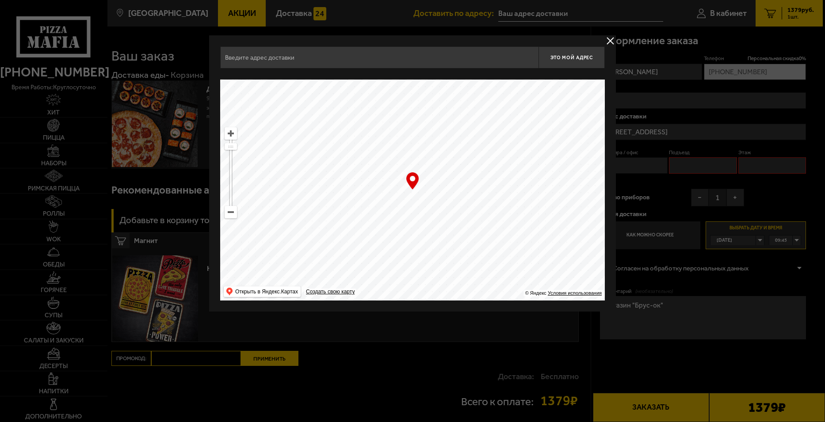
click at [609, 39] on button "delivery type" at bounding box center [610, 40] width 11 height 11
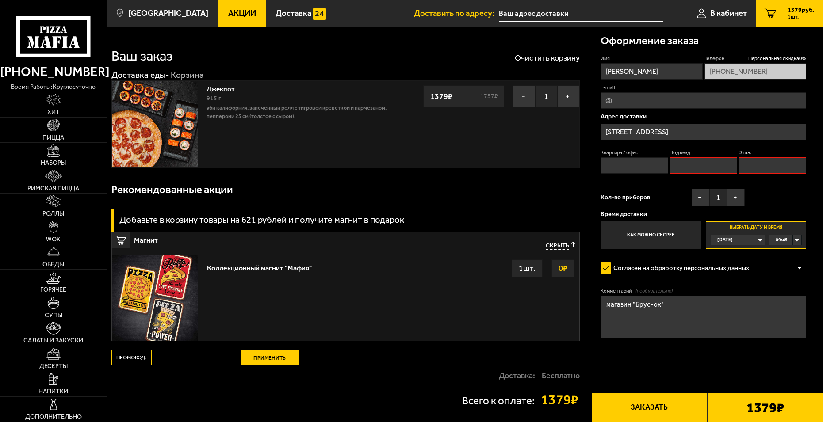
click at [641, 170] on input "Квартира / офис" at bounding box center [634, 165] width 68 height 16
click at [661, 133] on input "[STREET_ADDRESS]" at bounding box center [703, 132] width 206 height 16
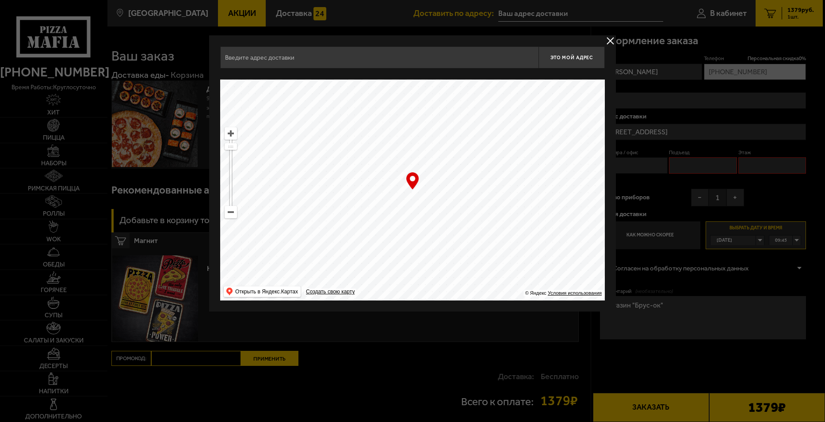
click at [611, 43] on button "delivery type" at bounding box center [610, 40] width 11 height 11
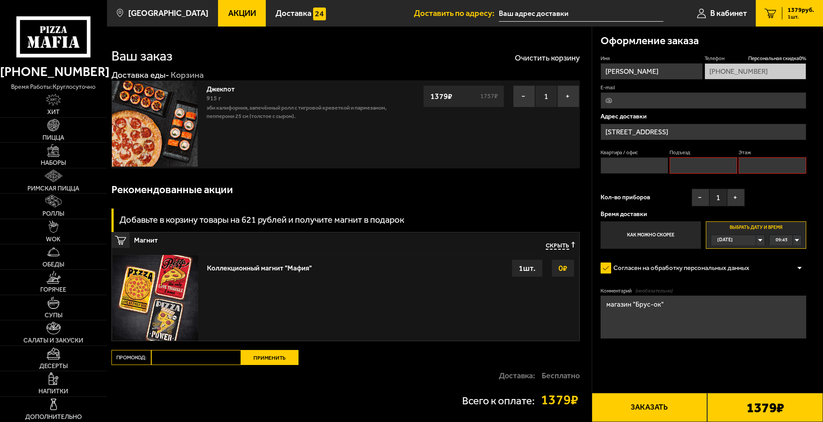
click at [629, 134] on input "[STREET_ADDRESS]" at bounding box center [703, 132] width 206 height 16
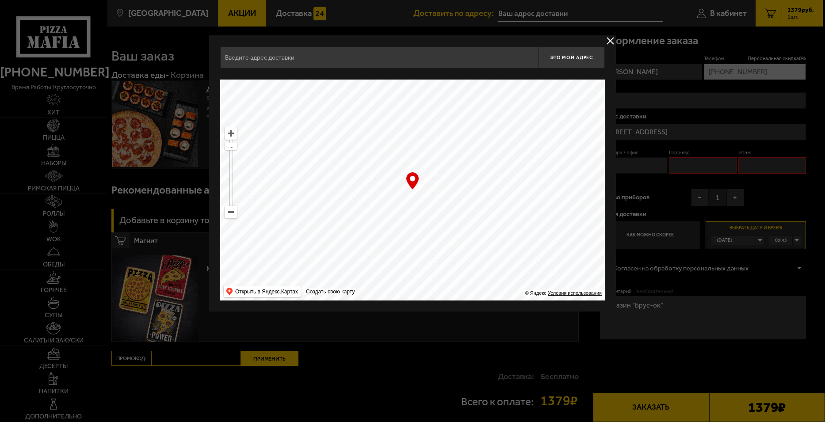
click at [608, 40] on button "delivery type" at bounding box center [610, 40] width 11 height 11
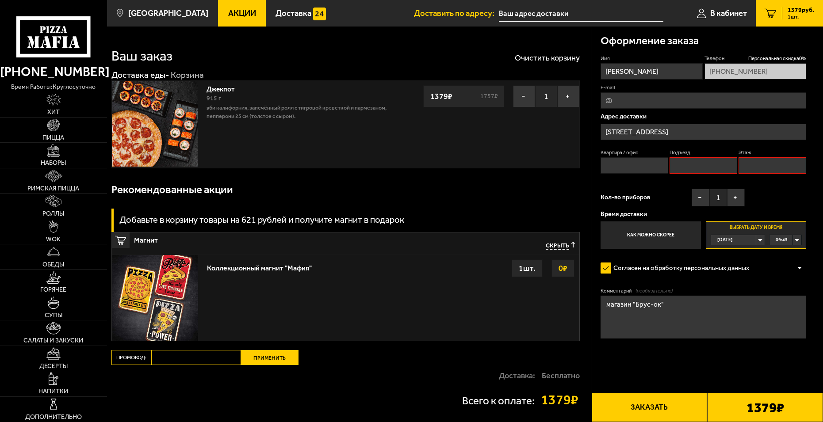
click at [652, 412] on button "Заказать" at bounding box center [650, 407] width 116 height 29
click at [631, 130] on input "[STREET_ADDRESS]" at bounding box center [703, 132] width 206 height 16
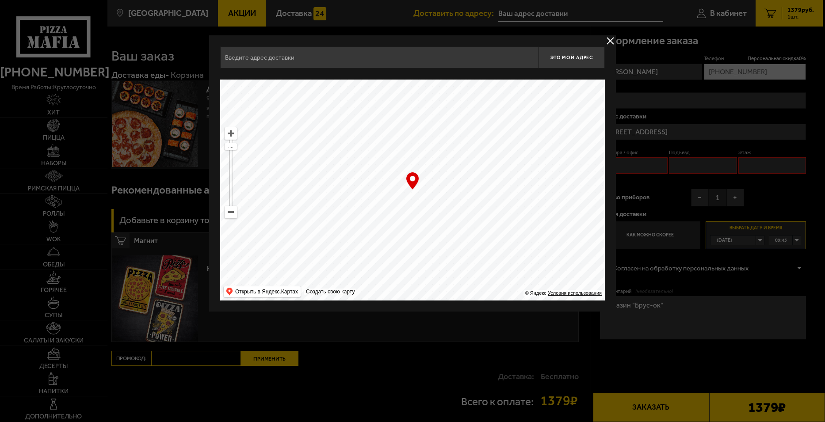
drag, startPoint x: 509, startPoint y: 233, endPoint x: 367, endPoint y: 183, distance: 150.7
click at [367, 183] on ymaps at bounding box center [412, 190] width 385 height 221
type input "[STREET_ADDRESS]"
drag, startPoint x: 517, startPoint y: 216, endPoint x: 390, endPoint y: 130, distance: 153.4
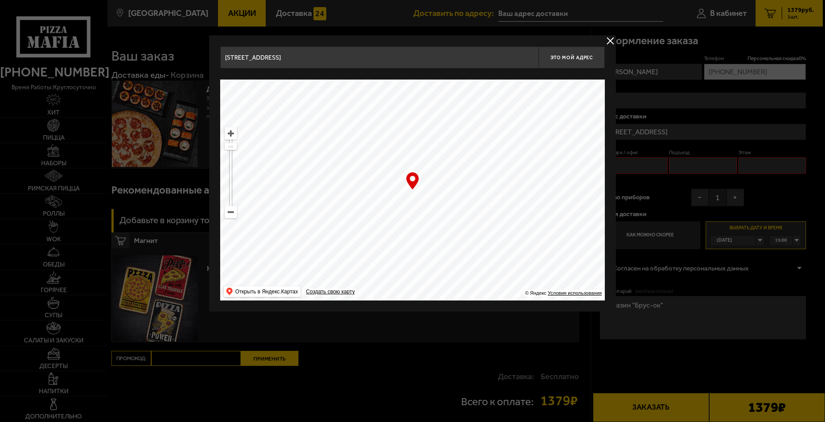
click at [390, 130] on ymaps at bounding box center [412, 190] width 385 height 221
type input "[STREET_ADDRESS]"
drag, startPoint x: 499, startPoint y: 220, endPoint x: 366, endPoint y: 176, distance: 140.5
click at [366, 176] on ymaps at bounding box center [412, 190] width 385 height 221
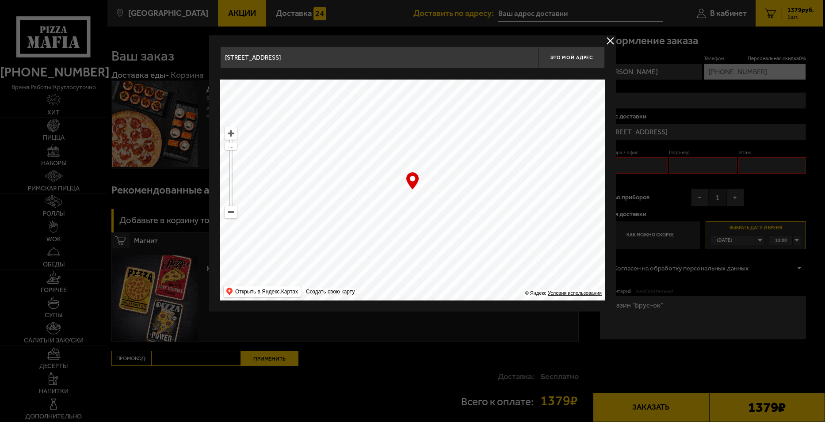
type input "[PERSON_NAME][STREET_ADDRESS]"
drag, startPoint x: 483, startPoint y: 225, endPoint x: 385, endPoint y: 181, distance: 107.2
click at [385, 181] on ymaps at bounding box center [412, 190] width 385 height 221
type input "[PERSON_NAME][STREET_ADDRESS]"
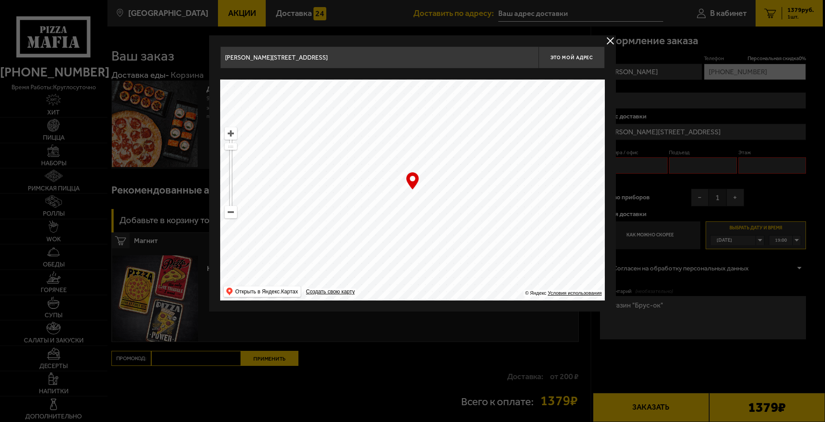
type input "[PERSON_NAME][STREET_ADDRESS]"
drag, startPoint x: 514, startPoint y: 206, endPoint x: 418, endPoint y: 175, distance: 101.1
click at [418, 175] on div "… © Яндекс Условия использования Открыть в Яндекс.Картах Создать свою карту" at bounding box center [412, 190] width 385 height 221
type input "[STREET_ADDRESS]"
drag, startPoint x: 331, startPoint y: 57, endPoint x: 189, endPoint y: 51, distance: 142.5
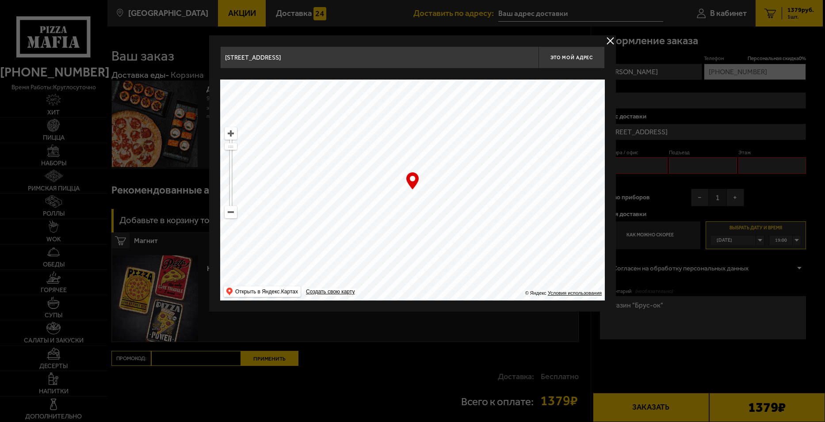
click at [189, 51] on main "[GEOGRAPHIC_DATA] Все Акции Доставка Личный кабинет Акции Доставка Доставить по…" at bounding box center [465, 251] width 716 height 502
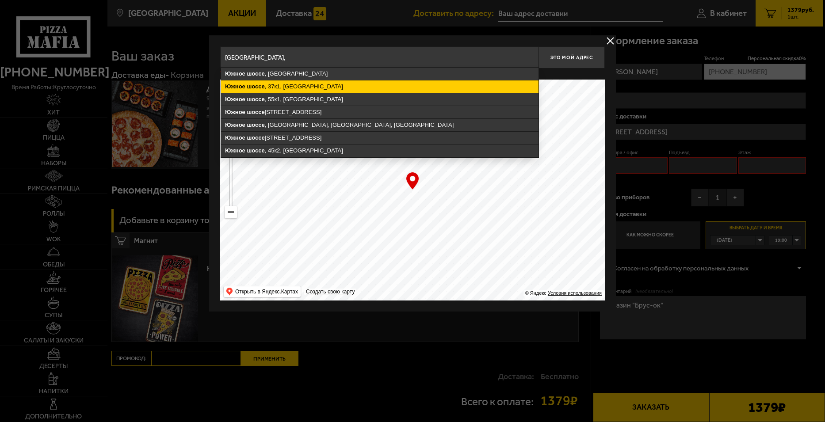
click at [267, 85] on ymaps "[STREET_ADDRESS]" at bounding box center [379, 86] width 317 height 12
type input "[STREET_ADDRESS]"
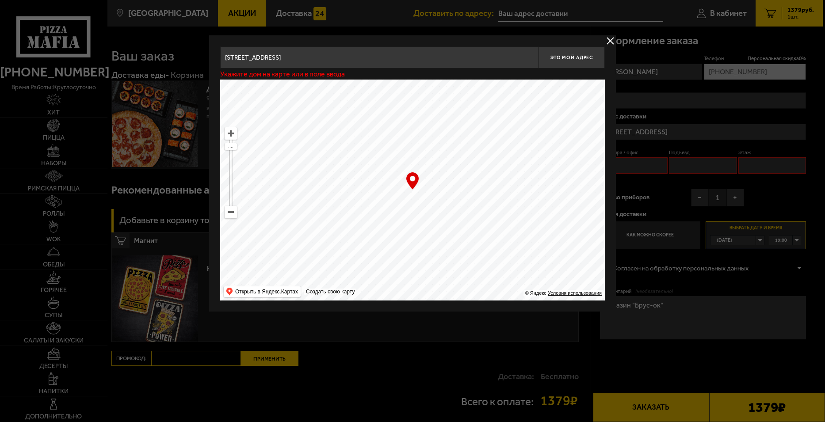
type input "[STREET_ADDRESS]"
click at [578, 55] on span "Это мой адрес" at bounding box center [571, 58] width 42 height 6
type input "[STREET_ADDRESS]"
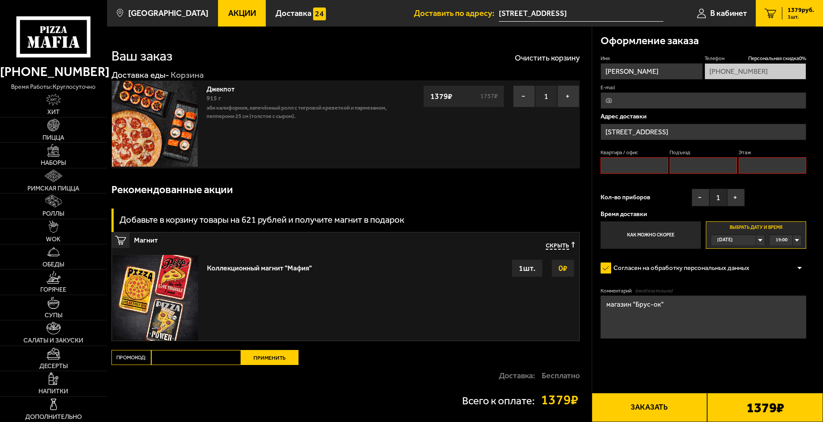
click at [659, 407] on button "Заказать" at bounding box center [650, 407] width 116 height 29
click at [641, 171] on input "Квартира / офис" at bounding box center [634, 165] width 68 height 16
click at [643, 409] on button "Заказать" at bounding box center [650, 407] width 116 height 29
click at [682, 168] on input "Подъезд" at bounding box center [703, 165] width 68 height 16
click at [630, 170] on input "Квартира / офис" at bounding box center [634, 165] width 68 height 16
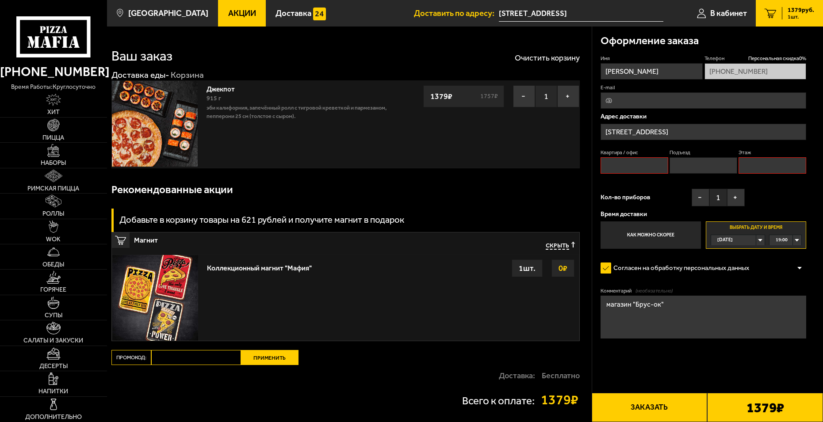
click at [634, 410] on button "Заказать" at bounding box center [650, 407] width 116 height 29
click at [634, 409] on button "Заказать" at bounding box center [650, 407] width 116 height 29
click at [639, 133] on input "[STREET_ADDRESS]" at bounding box center [703, 132] width 206 height 16
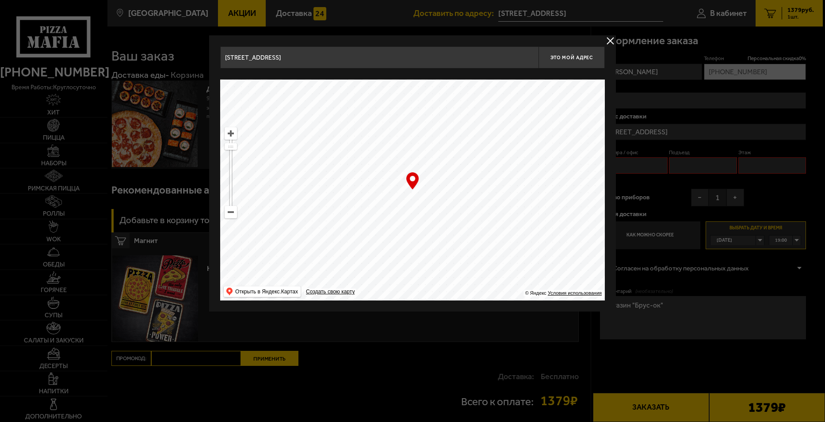
click at [609, 41] on button "delivery type" at bounding box center [610, 40] width 11 height 11
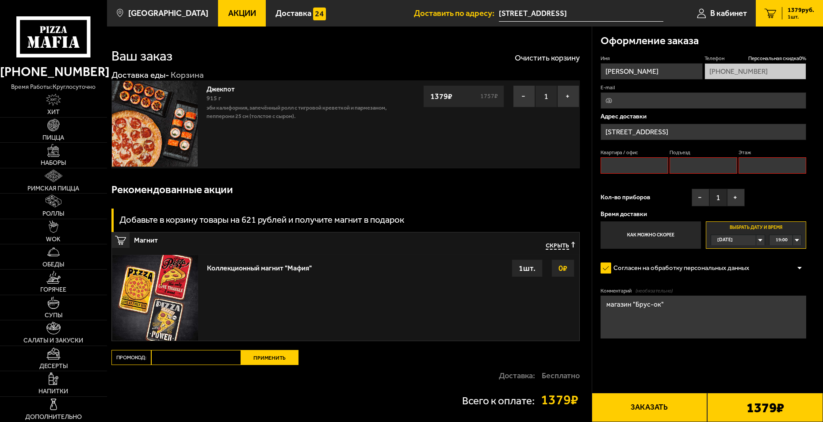
click at [756, 241] on div "[DATE]" at bounding box center [733, 240] width 45 height 10
click at [729, 262] on span "[DATE]" at bounding box center [725, 261] width 15 height 10
click at [796, 240] on div "00:00" at bounding box center [784, 240] width 31 height 10
click at [784, 315] on span "09:45" at bounding box center [782, 314] width 12 height 10
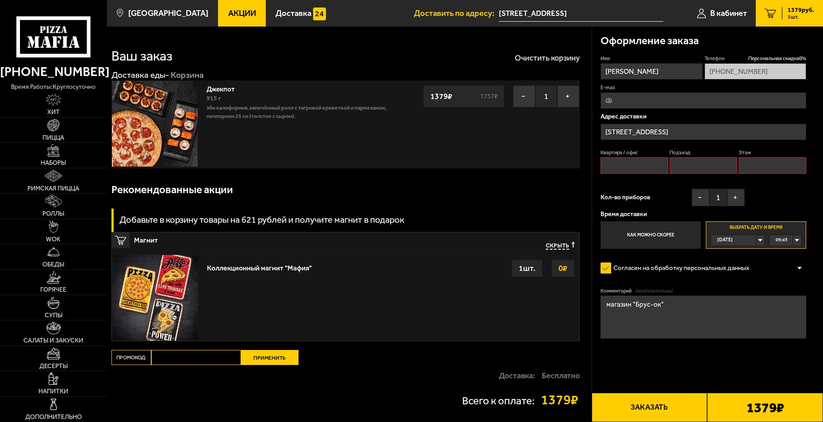
click at [656, 407] on button "Заказать" at bounding box center [650, 407] width 116 height 29
click at [655, 408] on button "Заказать" at bounding box center [650, 407] width 116 height 29
click at [736, 197] on button "+" at bounding box center [736, 198] width 18 height 18
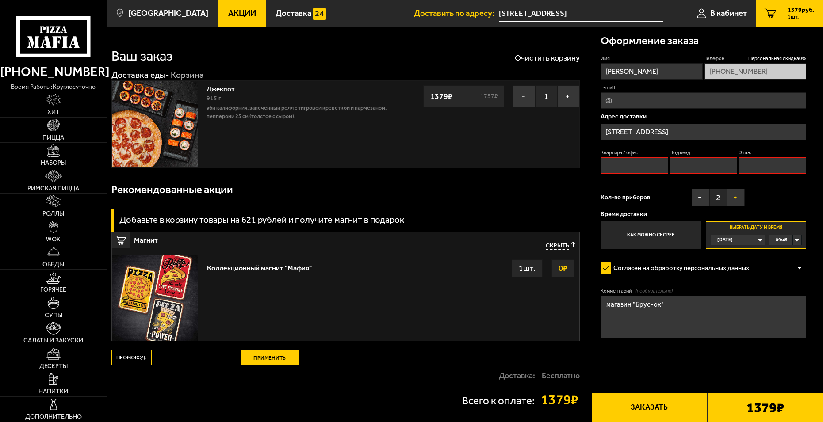
click at [736, 197] on button "+" at bounding box center [736, 198] width 18 height 18
click at [661, 409] on button "Заказать" at bounding box center [650, 407] width 116 height 29
click at [649, 407] on button "Заказать" at bounding box center [650, 407] width 116 height 29
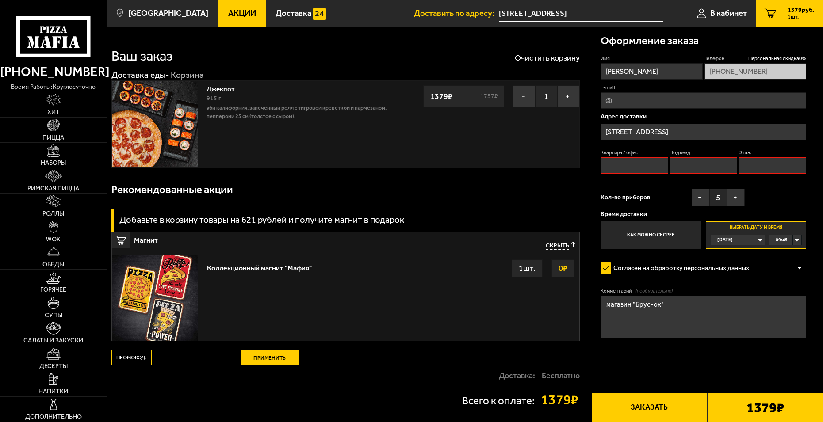
click at [649, 407] on button "Заказать" at bounding box center [650, 407] width 116 height 29
click at [605, 267] on label "Согласен на обработку персональных данных" at bounding box center [678, 268] width 157 height 17
click at [0, 0] on input "Согласен на обработку персональных данных" at bounding box center [0, 0] width 0 height 0
click at [637, 170] on input "Квартира / офис" at bounding box center [634, 165] width 68 height 16
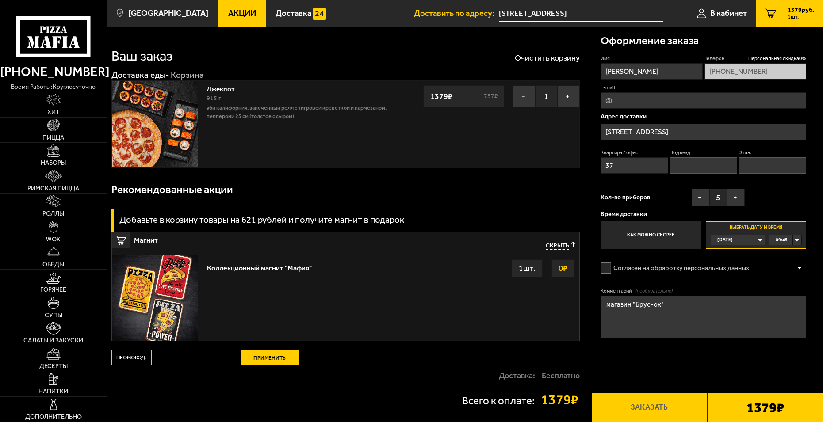
type input "37"
click at [702, 165] on input "Подъезд" at bounding box center [703, 165] width 68 height 16
type input "1"
click at [764, 163] on input "Этаж" at bounding box center [772, 165] width 68 height 16
type input "1"
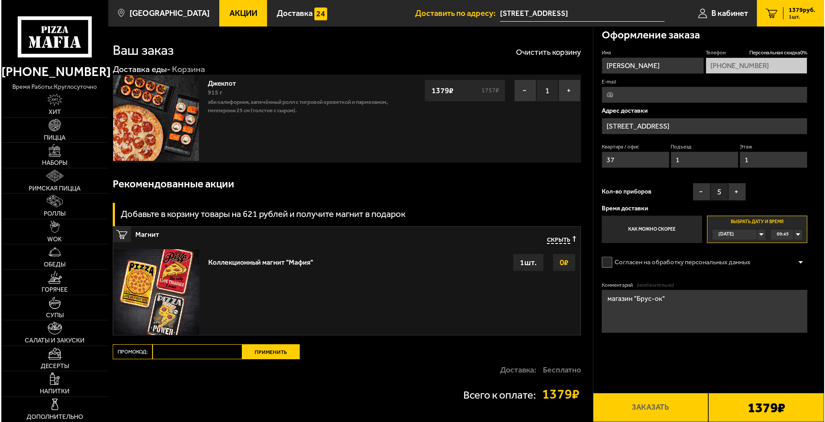
scroll to position [44, 0]
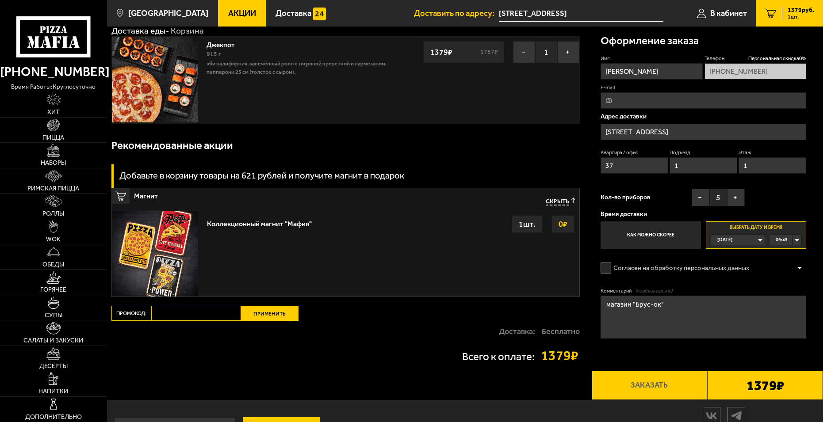
click at [607, 271] on label "Согласен на обработку персональных данных" at bounding box center [678, 268] width 157 height 17
click at [0, 0] on input "Согласен на обработку персональных данных" at bounding box center [0, 0] width 0 height 0
click at [635, 385] on button "Заказать" at bounding box center [650, 385] width 116 height 29
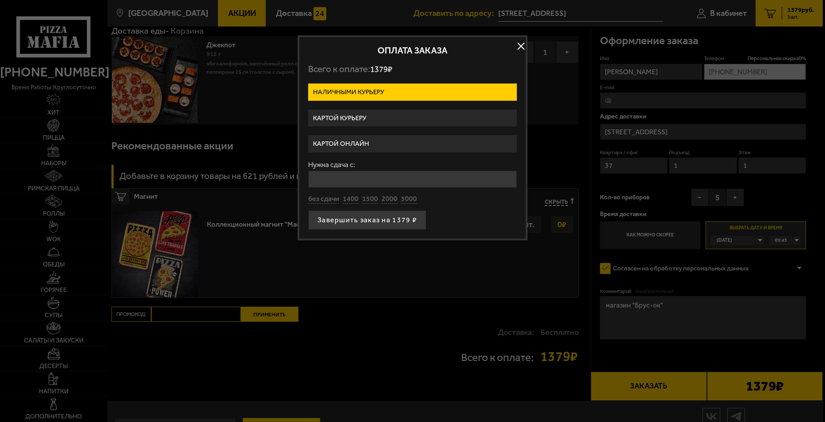
click at [653, 383] on div at bounding box center [412, 211] width 825 height 422
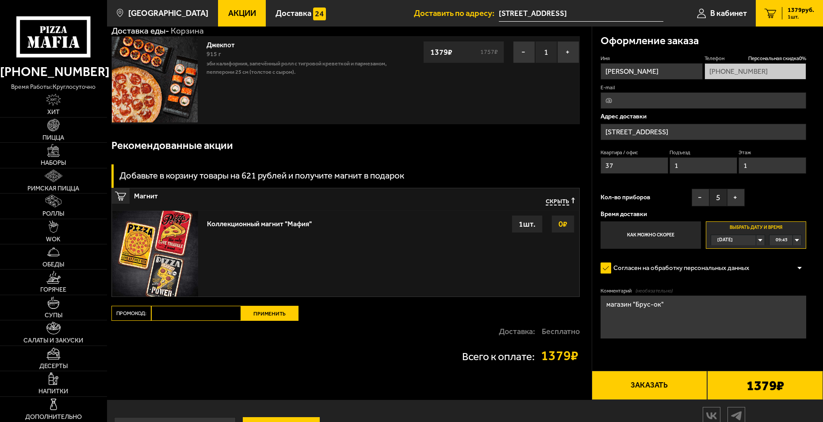
click at [653, 383] on button "Заказать" at bounding box center [650, 385] width 116 height 29
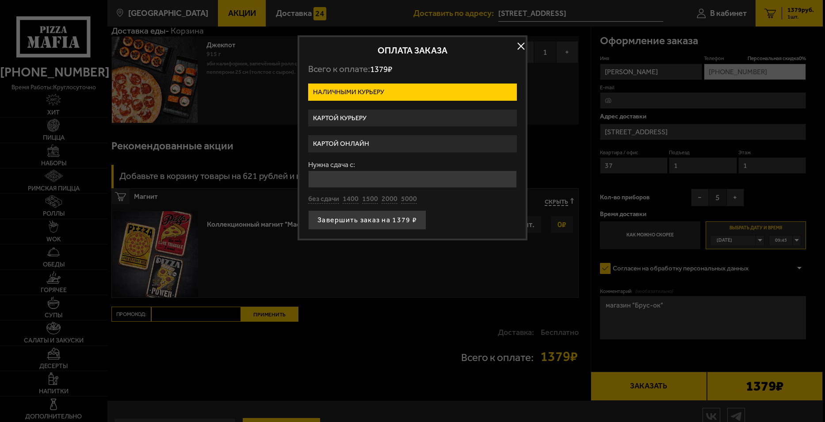
click at [340, 118] on label "Картой курьеру" at bounding box center [412, 118] width 209 height 17
click at [0, 0] on input "Картой курьеру" at bounding box center [0, 0] width 0 height 0
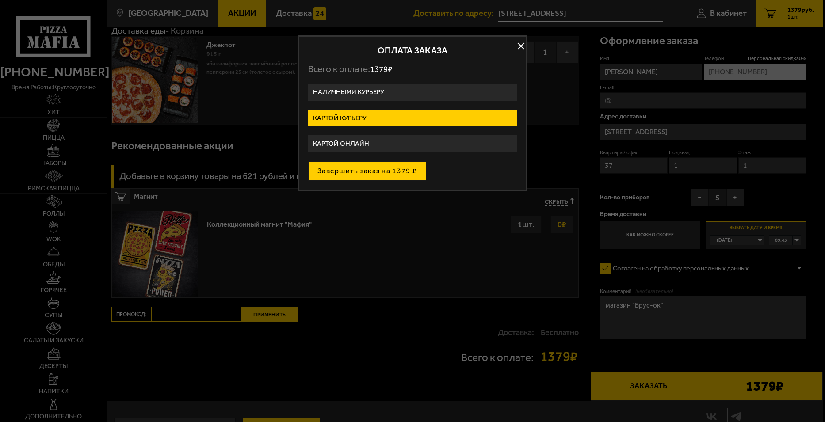
click at [350, 171] on button "Завершить заказ на 1379 ₽" at bounding box center [367, 170] width 118 height 19
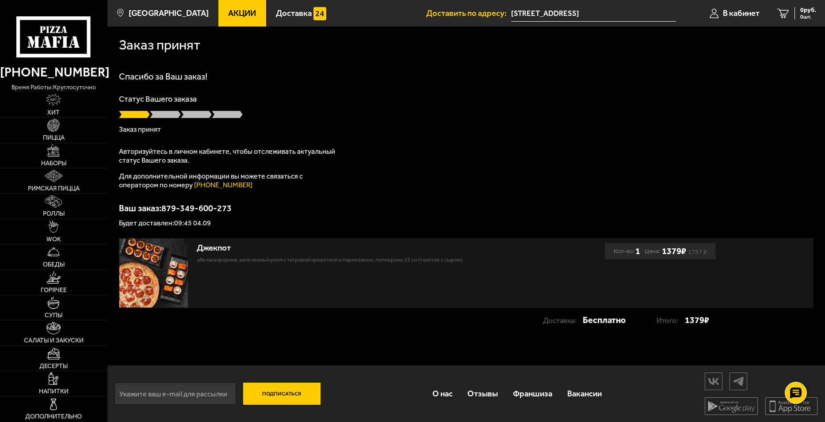
click at [514, 155] on div "Спасибо за Ваш заказ! Статус Вашего заказа Заказ принят Авторизуйтесь в личном …" at bounding box center [466, 149] width 695 height 155
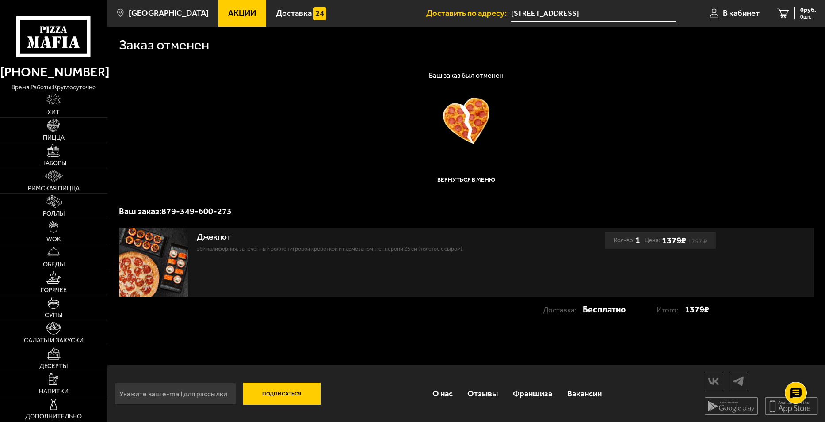
click at [546, 77] on h1 "Ваш заказ был отменен" at bounding box center [466, 75] width 695 height 7
click at [589, 101] on div at bounding box center [466, 121] width 695 height 46
click at [543, 43] on div "Заказ отменен" at bounding box center [466, 45] width 695 height 14
click at [802, 14] on span "0 шт." at bounding box center [808, 16] width 16 height 5
click at [399, 249] on p "Эби Калифорния, Запечённый ролл с тигровой креветкой и пармезаном, Пепперони 25…" at bounding box center [359, 248] width 325 height 8
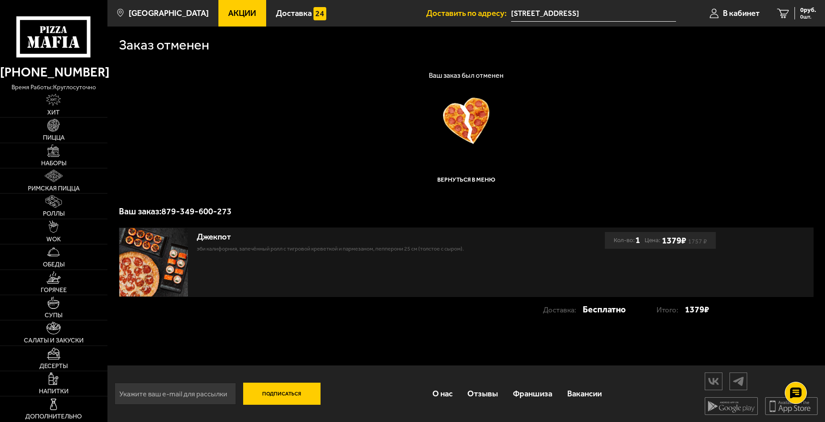
click at [161, 266] on img at bounding box center [153, 262] width 69 height 69
click at [570, 59] on div "Заказ отменен" at bounding box center [466, 44] width 695 height 34
click at [606, 80] on div "Ваш заказ был отменен Вернуться в меню Ваш заказ: 879-349-600-273" at bounding box center [466, 144] width 695 height 144
click at [597, 64] on div "Заказ отменен Ваш заказ был отменен Вернуться в меню Ваш заказ: 879-349-600-273…" at bounding box center [466, 179] width 718 height 305
